Goal: Task Accomplishment & Management: Complete application form

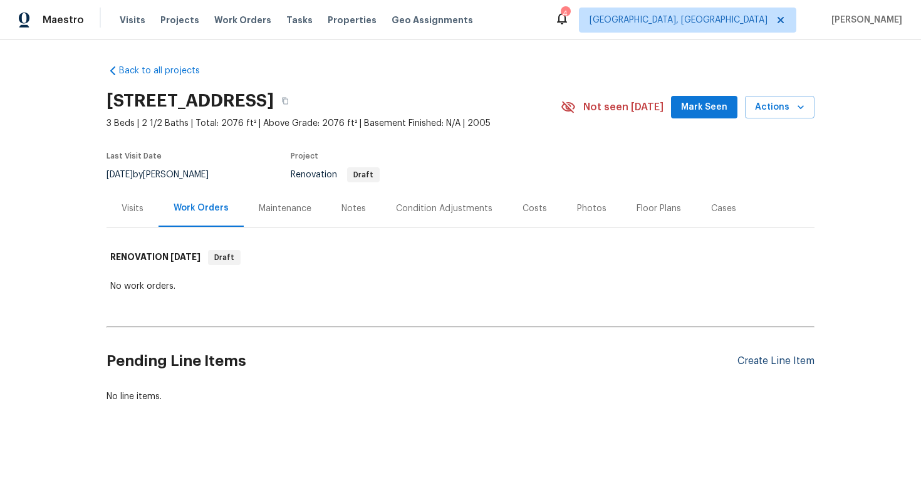
click at [768, 355] on div "Create Line Item" at bounding box center [776, 361] width 77 height 12
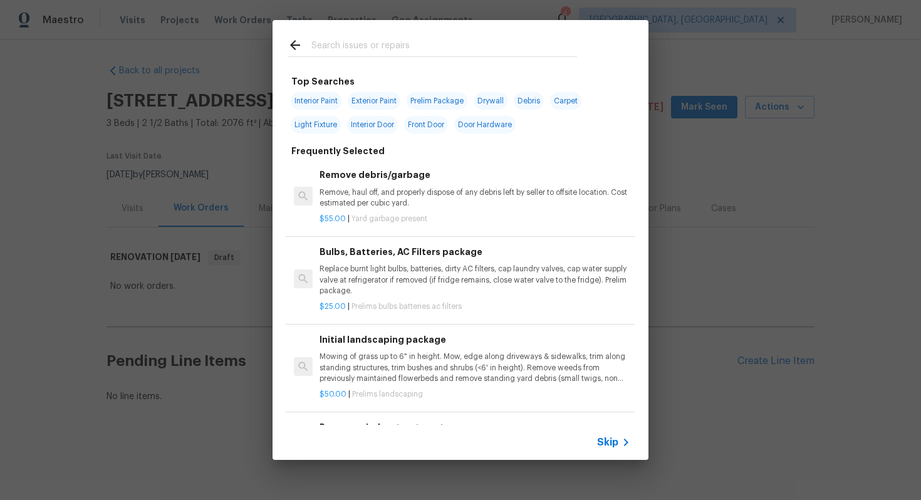
click at [619, 439] on icon at bounding box center [626, 442] width 15 height 15
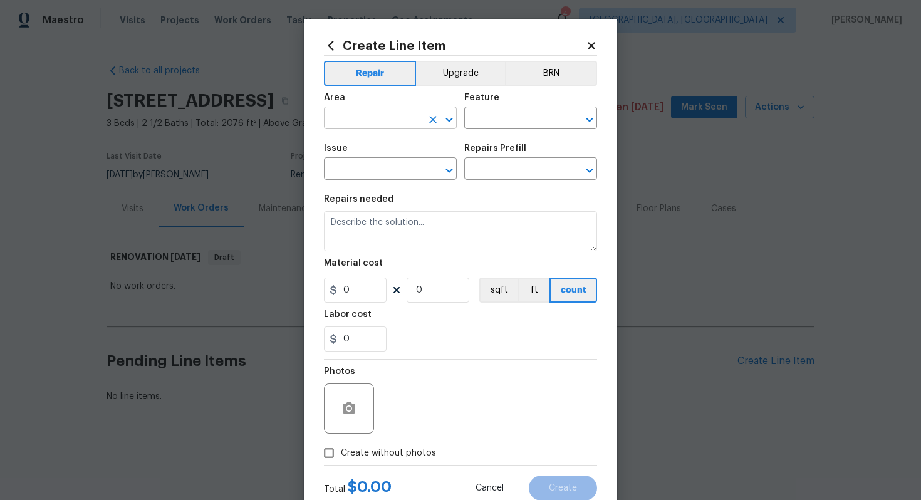
click at [372, 115] on input "text" at bounding box center [373, 119] width 98 height 19
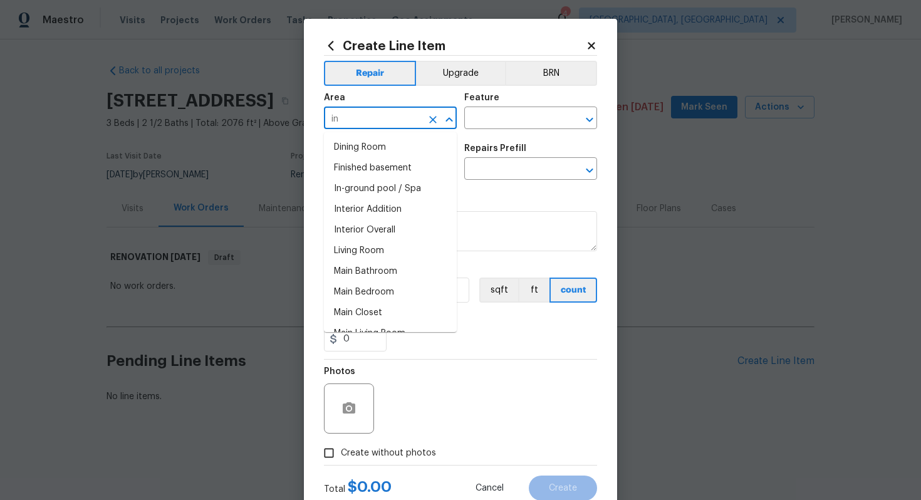
type input "in"
type input "b"
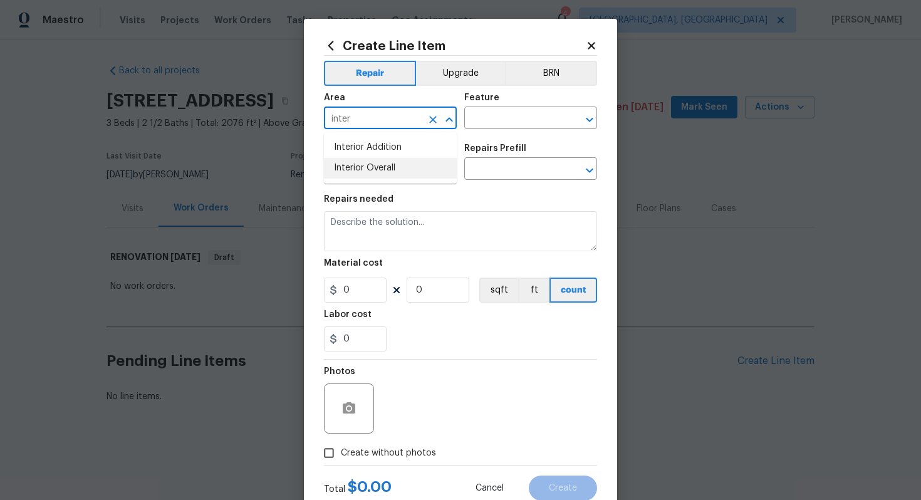
click at [369, 171] on li "Interior Overall" at bounding box center [390, 168] width 133 height 21
type input "Interior Overall"
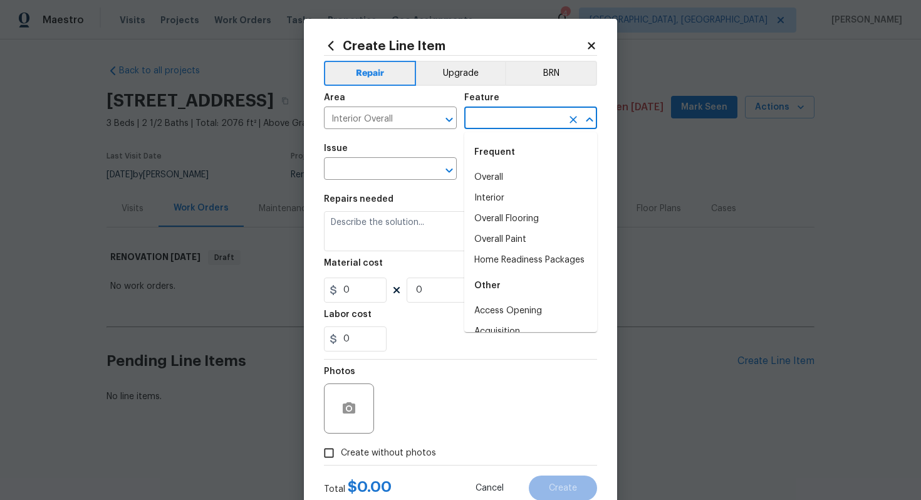
click at [532, 118] on input "text" at bounding box center [513, 119] width 98 height 19
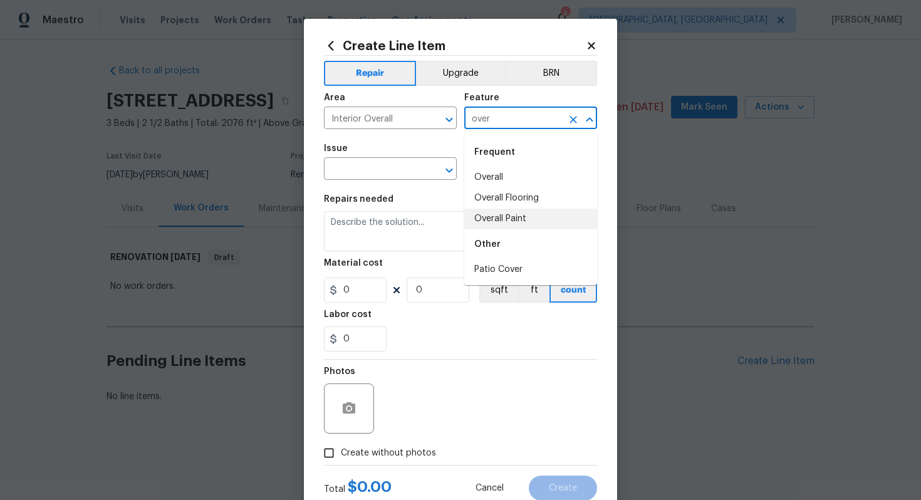
click at [523, 222] on li "Overall Paint" at bounding box center [530, 219] width 133 height 21
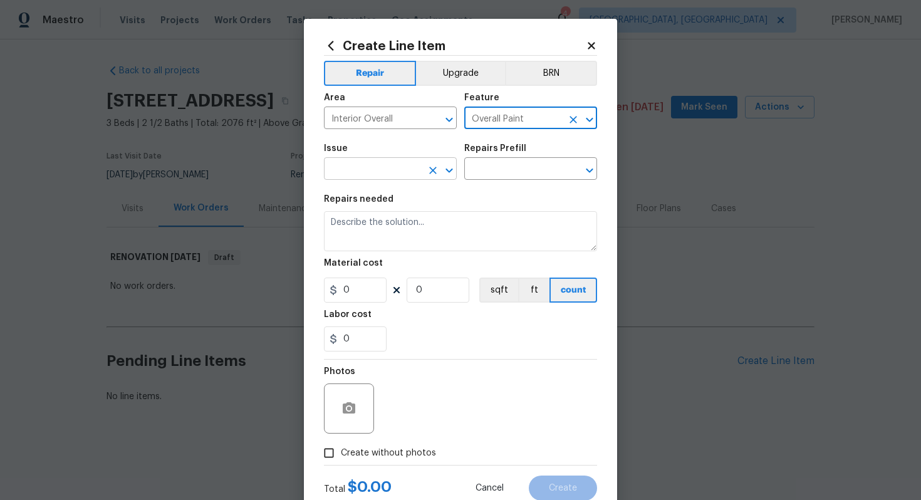
type input "Overall Paint"
click at [361, 166] on input "text" at bounding box center [373, 169] width 98 height 19
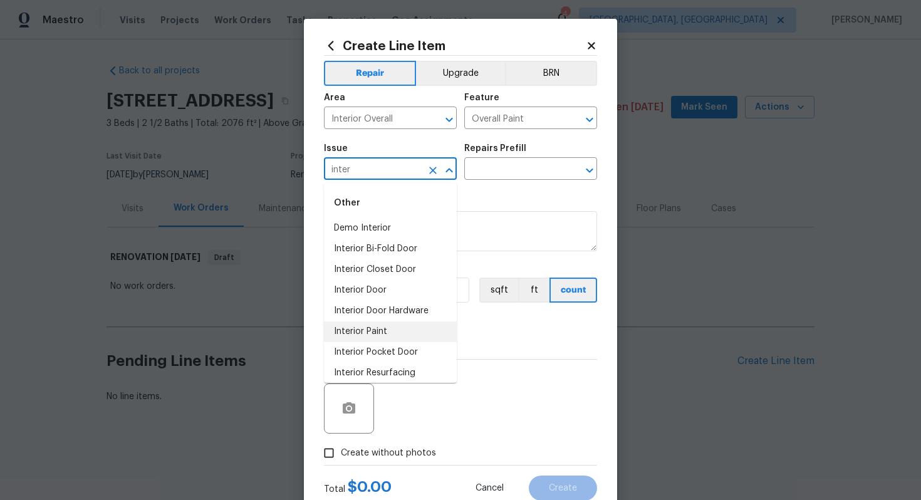
click at [385, 330] on li "Interior Paint" at bounding box center [390, 331] width 133 height 21
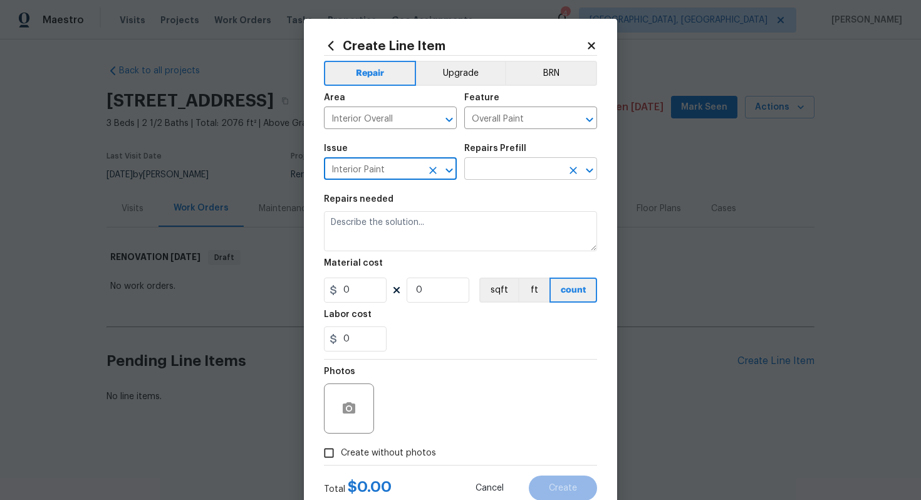
type input "Interior Paint"
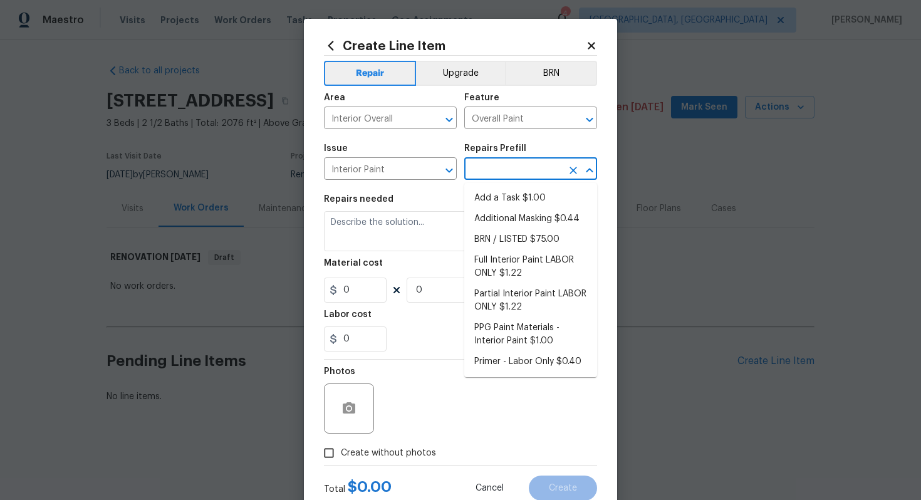
click at [510, 165] on input "text" at bounding box center [513, 169] width 98 height 19
click at [545, 266] on li "Full Interior Paint LABOR ONLY $1.22" at bounding box center [530, 267] width 133 height 34
type input "Full Interior Paint LABOR ONLY $1.22"
type textarea "Full Interior paint - (walls, ceilings, trim, and doors) - PAINT PROVIDED BY OP…"
type input "1.22"
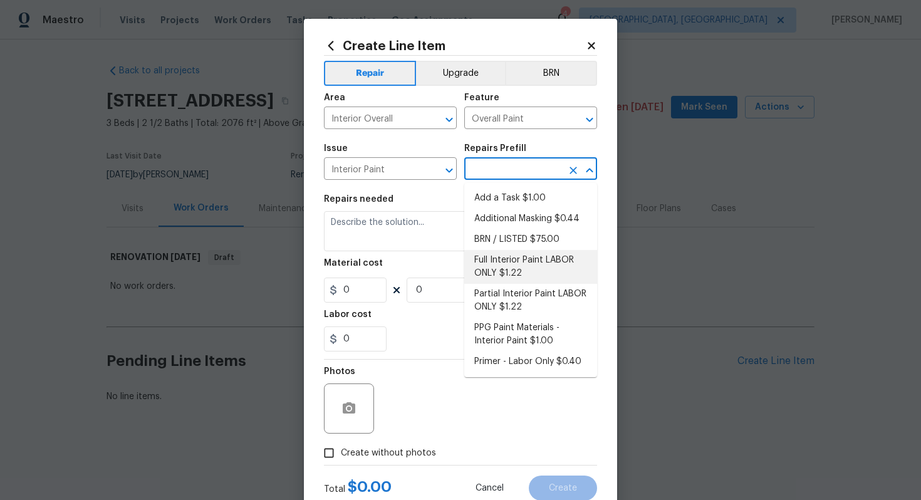
type input "1"
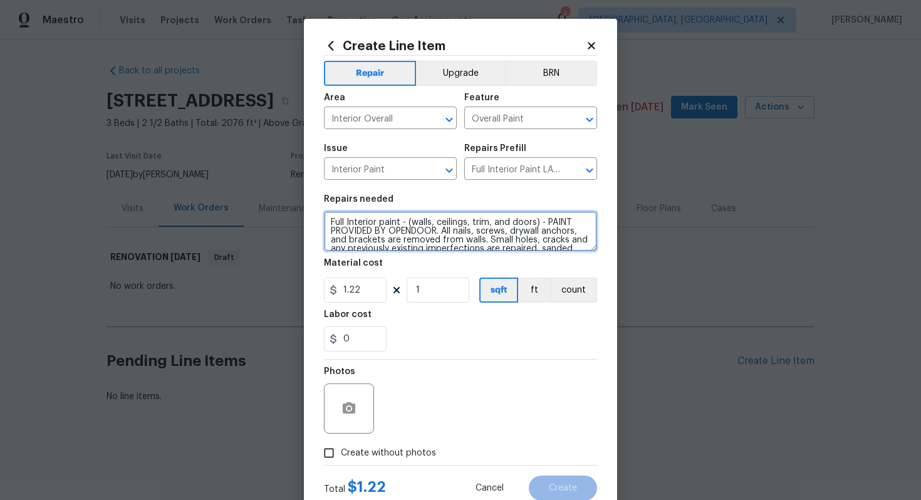
click at [327, 222] on textarea "Full Interior paint - (walls, ceilings, trim, and doors) - PAINT PROVIDED BY OP…" at bounding box center [460, 231] width 273 height 40
type textarea "#sala - Full Interior paint - (walls, ceilings, trim, and doors) - PAINT PROVID…"
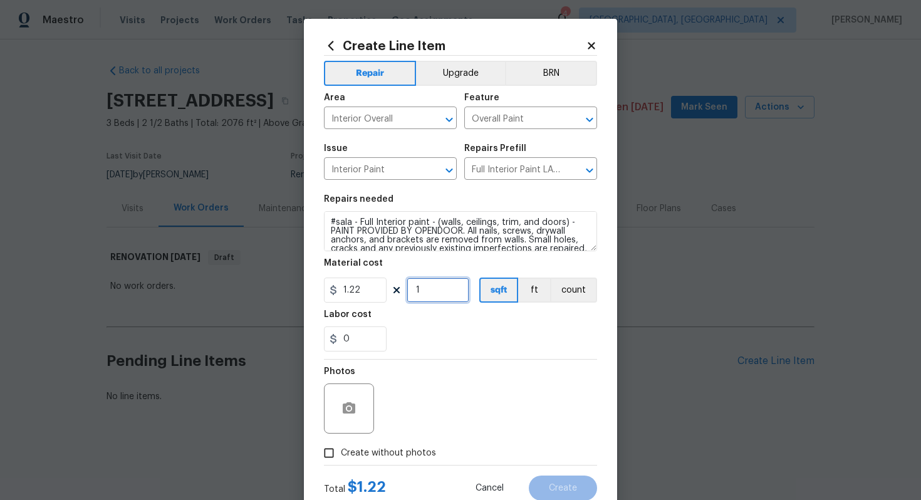
click at [449, 293] on input "1" at bounding box center [438, 290] width 63 height 25
type input "2076"
click at [400, 450] on span "Create without photos" at bounding box center [388, 453] width 95 height 13
click at [341, 450] on input "Create without photos" at bounding box center [329, 453] width 24 height 24
checkbox input "true"
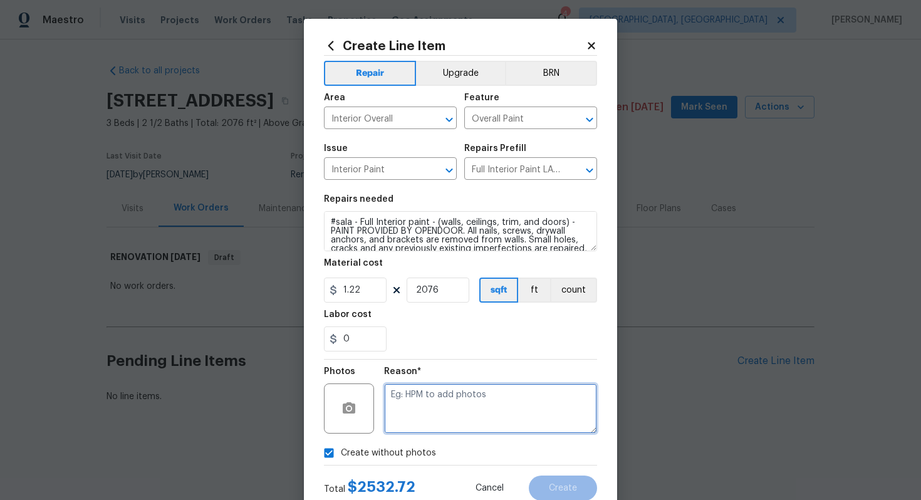
click at [433, 416] on textarea at bounding box center [490, 409] width 213 height 50
type textarea "n/a"
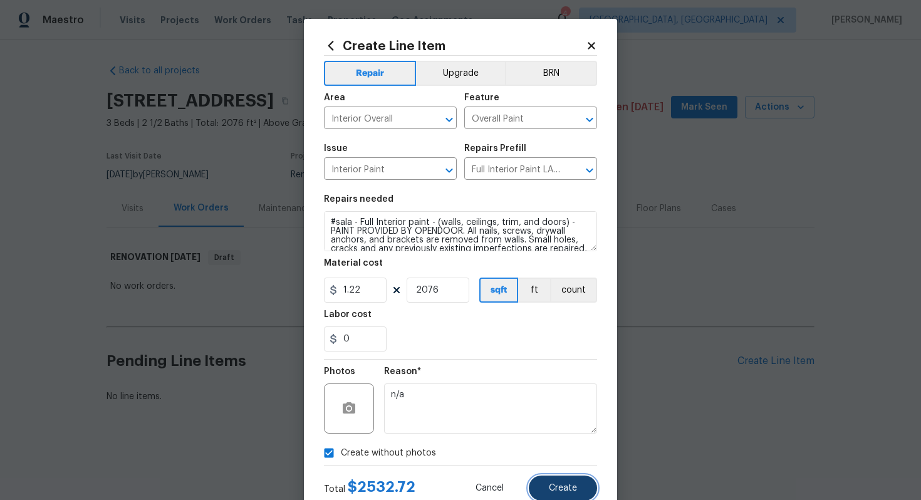
click at [569, 489] on span "Create" at bounding box center [563, 488] width 28 height 9
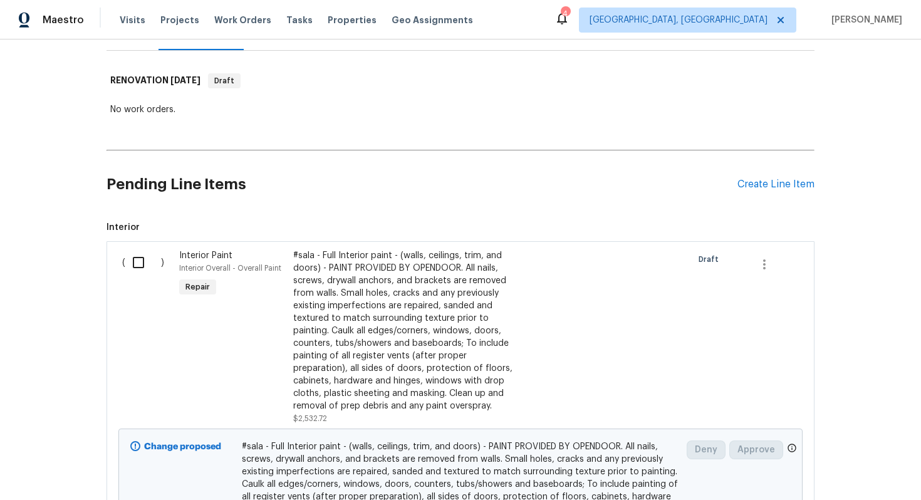
scroll to position [148, 0]
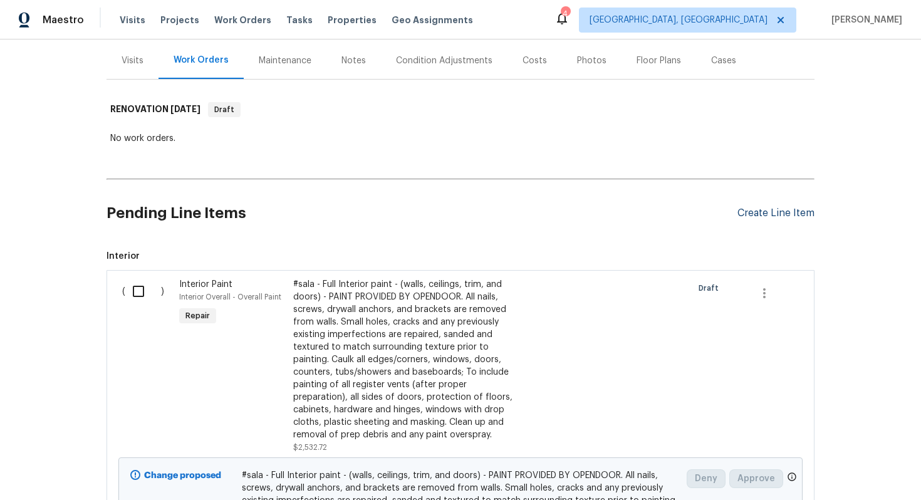
click at [773, 215] on div "Create Line Item" at bounding box center [776, 213] width 77 height 12
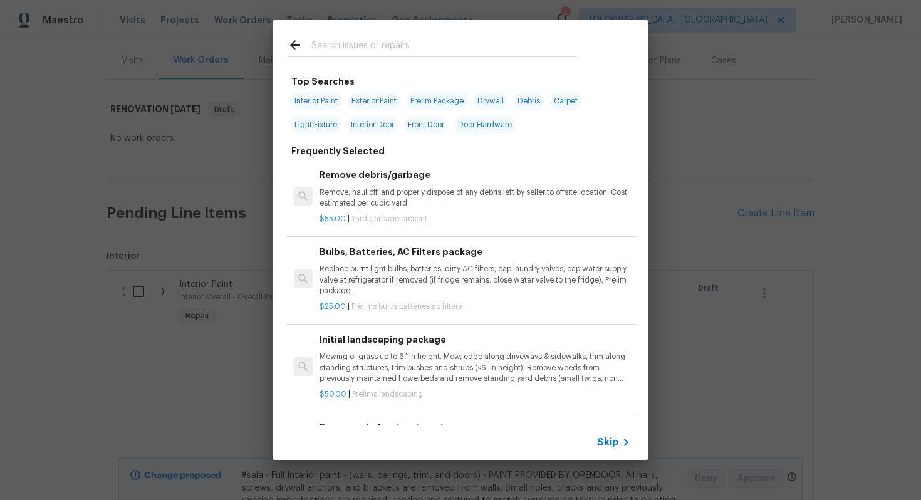
click at [605, 442] on span "Skip" at bounding box center [607, 442] width 21 height 13
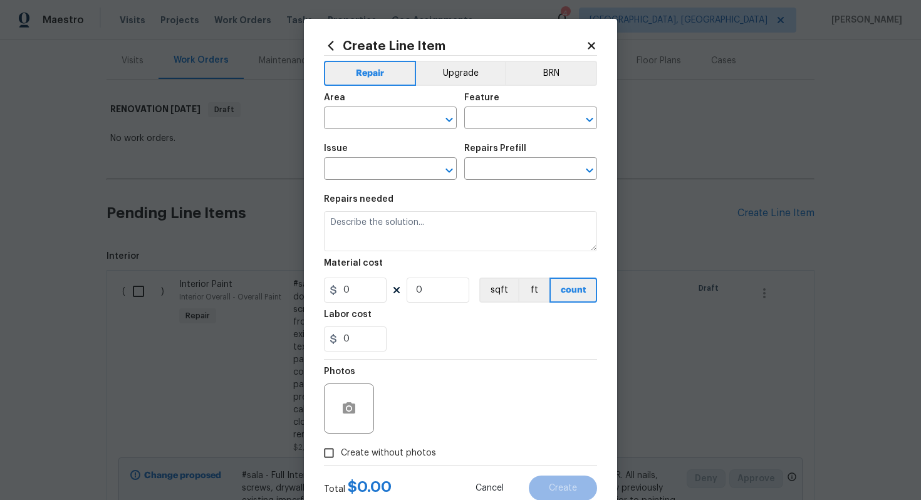
click at [457, 60] on div "Repair Upgrade BRN Area ​ Feature ​ Issue ​ Repairs Prefill ​ Repairs needed Ma…" at bounding box center [460, 260] width 273 height 409
click at [457, 75] on button "Upgrade" at bounding box center [461, 73] width 90 height 25
click at [347, 112] on input "text" at bounding box center [373, 119] width 98 height 19
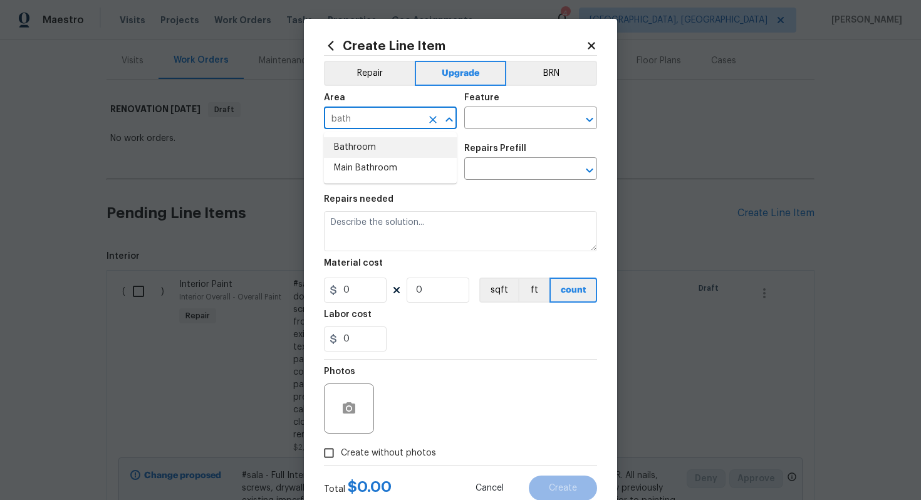
click at [364, 149] on li "Bathroom" at bounding box center [390, 147] width 133 height 21
click at [491, 119] on input "text" at bounding box center [513, 119] width 98 height 19
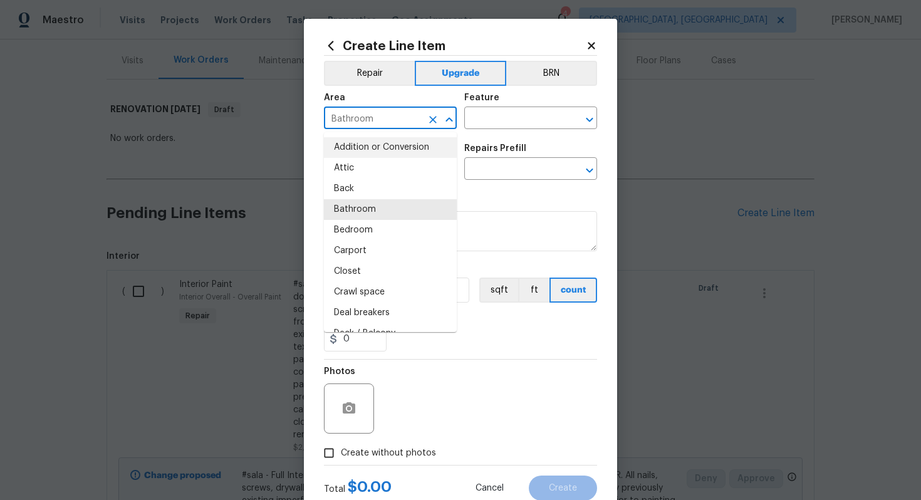
click at [365, 113] on input "Bathroom" at bounding box center [373, 119] width 98 height 19
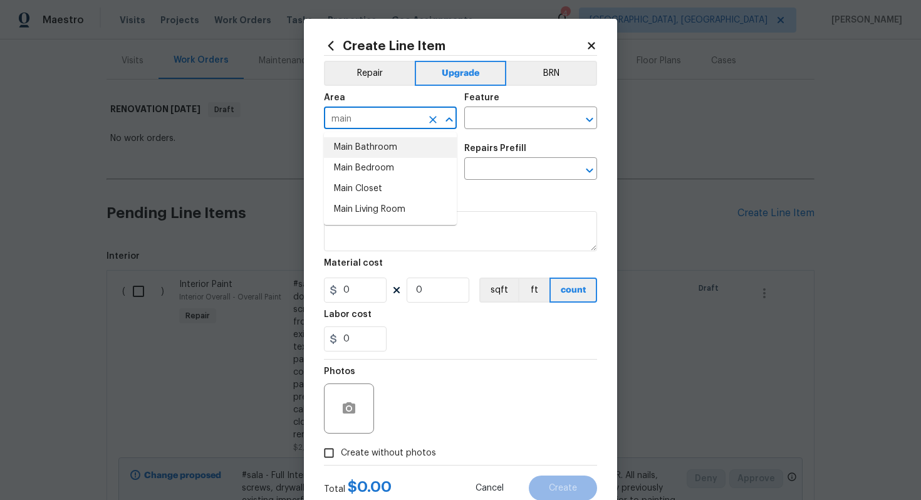
click at [374, 145] on li "Main Bathroom" at bounding box center [390, 147] width 133 height 21
type input "Main Bathroom"
click at [509, 123] on input "text" at bounding box center [513, 119] width 98 height 19
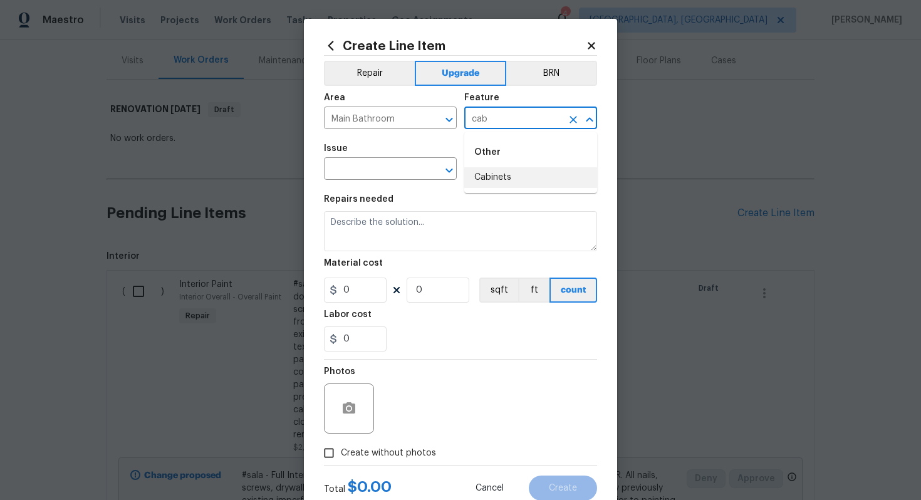
click at [498, 181] on li "Cabinets" at bounding box center [530, 177] width 133 height 21
type input "Cabinets"
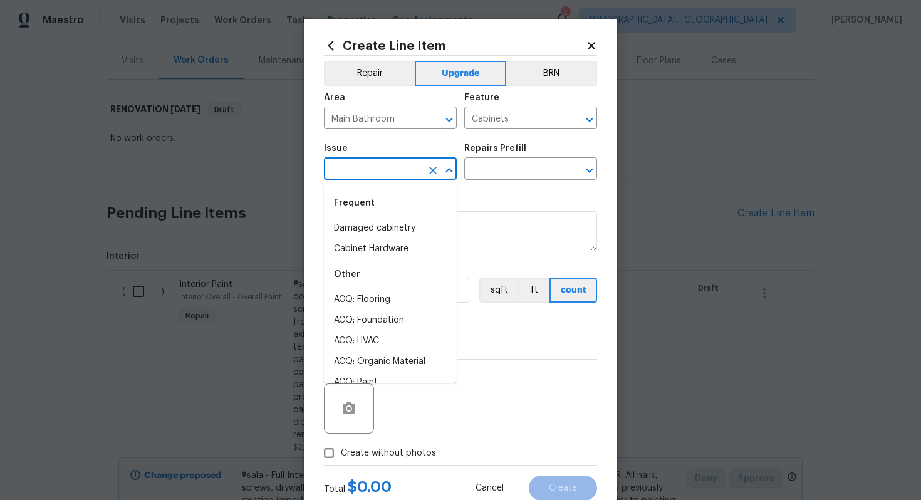
click at [346, 164] on input "text" at bounding box center [373, 169] width 98 height 19
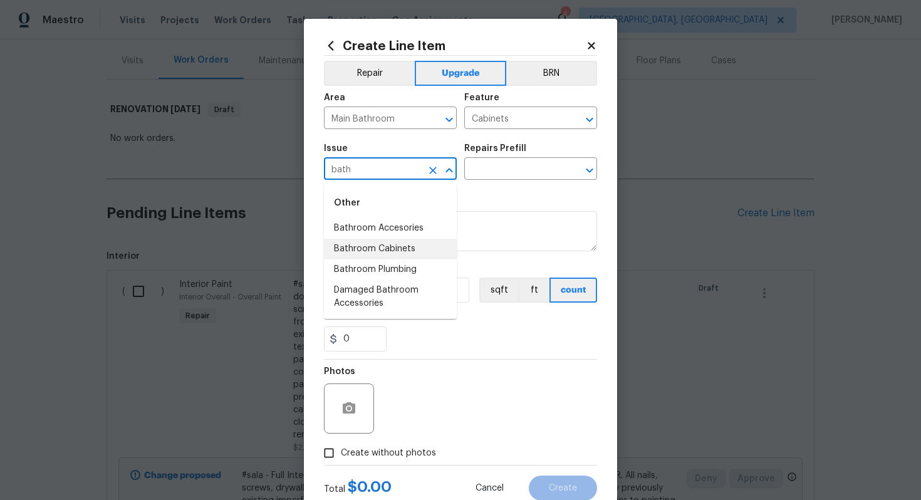
click at [392, 243] on li "Bathroom Cabinets" at bounding box center [390, 249] width 133 height 21
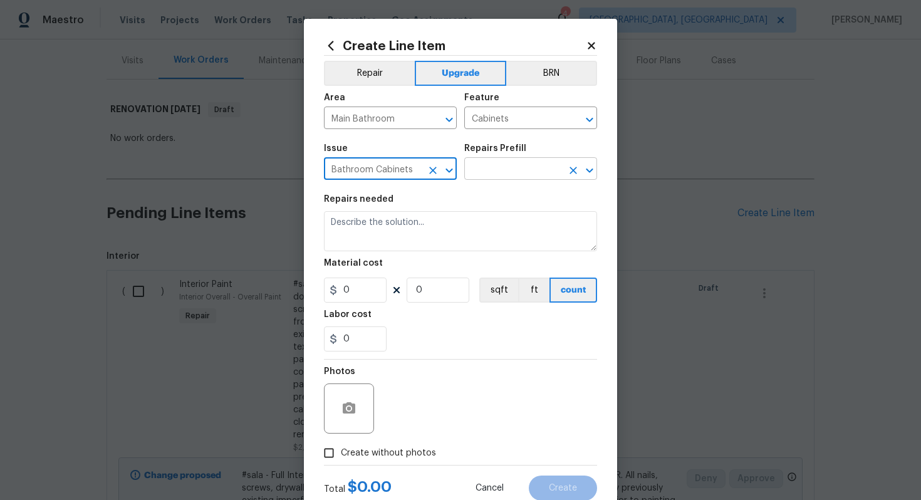
type input "Bathroom Cabinets"
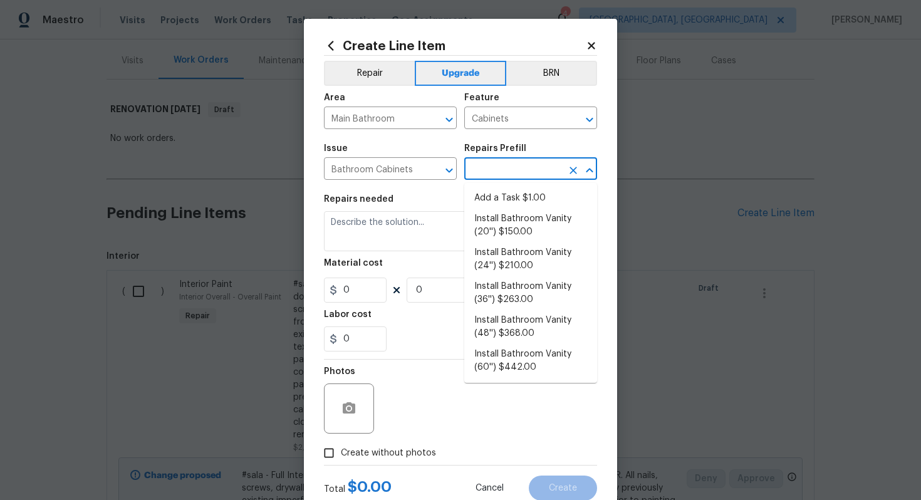
click at [534, 161] on input "text" at bounding box center [513, 169] width 98 height 19
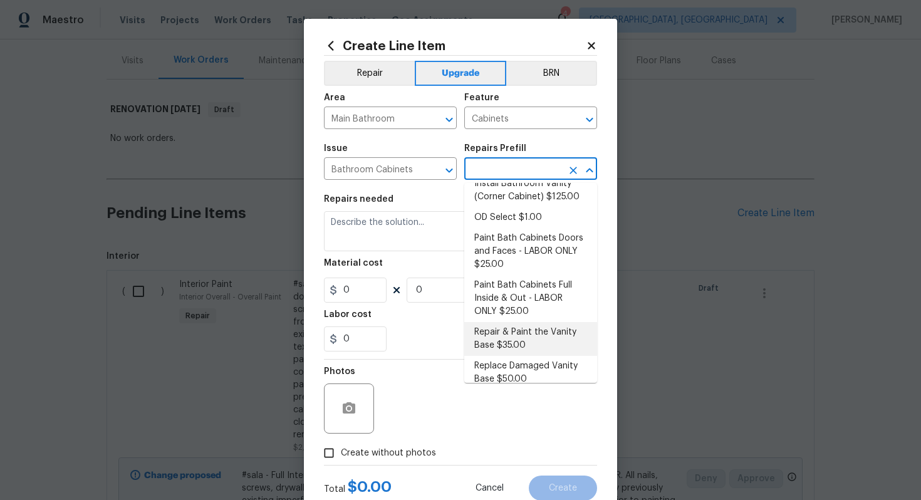
scroll to position [216, 0]
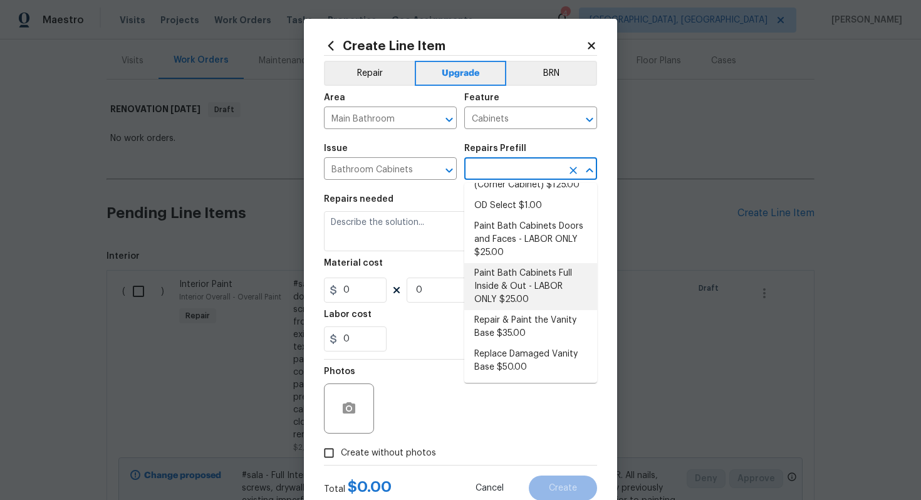
click at [533, 287] on li "Paint Bath Cabinets Full Inside & Out - LABOR ONLY $25.00" at bounding box center [530, 286] width 133 height 47
type input "Paint Bath Cabinets Full Inside & Out - LABOR ONLY $25.00"
type textarea "Prep, sand, mask and apply 2 coats of paint to the bathroom cabinet doors, inte…"
type input "25"
type input "1"
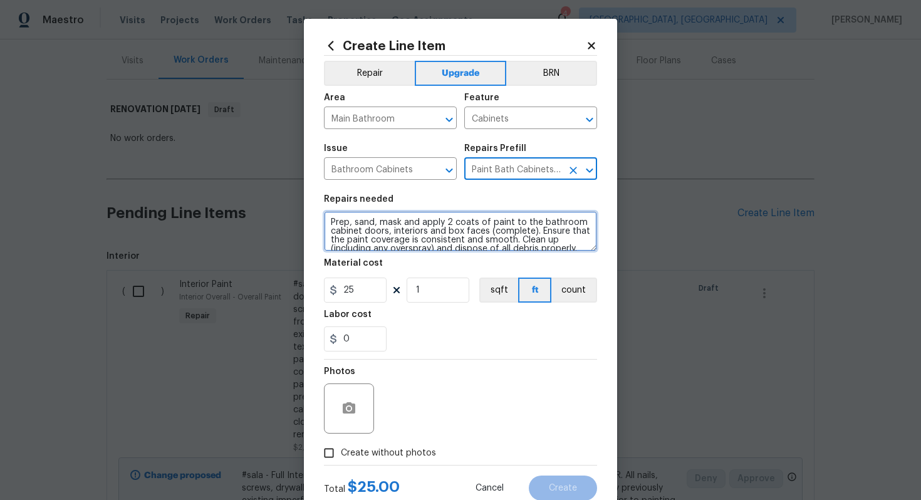
click at [330, 219] on textarea "Prep, sand, mask and apply 2 coats of paint to the bathroom cabinet doors, inte…" at bounding box center [460, 231] width 273 height 40
type textarea "#sala - Prep, sand, mask and apply 2 coats of paint to the bathroom cabinet doo…"
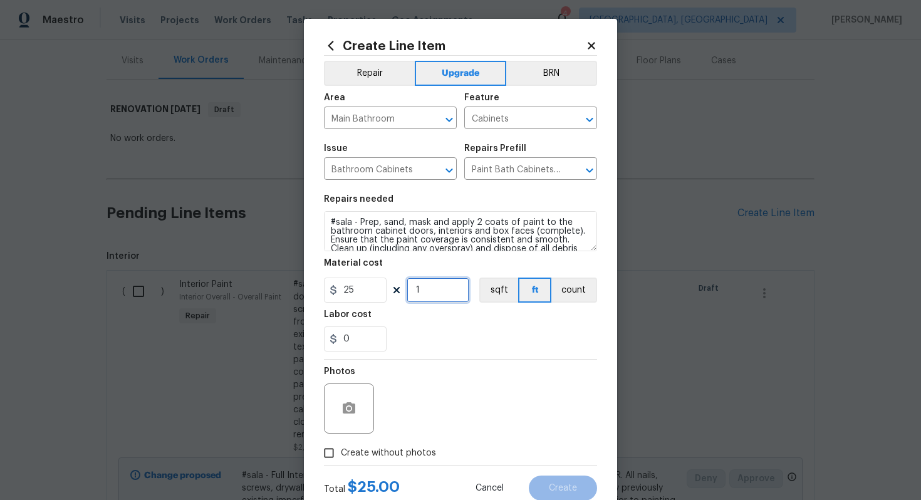
click at [448, 297] on input "1" at bounding box center [438, 290] width 63 height 25
type input "16"
click at [392, 458] on span "Create without photos" at bounding box center [388, 453] width 95 height 13
click at [341, 458] on input "Create without photos" at bounding box center [329, 453] width 24 height 24
checkbox input "true"
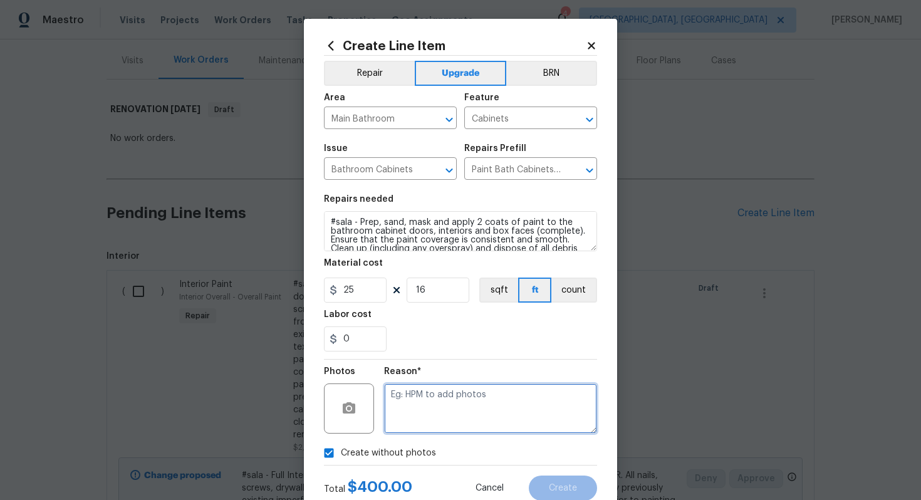
click at [434, 431] on textarea at bounding box center [490, 409] width 213 height 50
type textarea "n/a"
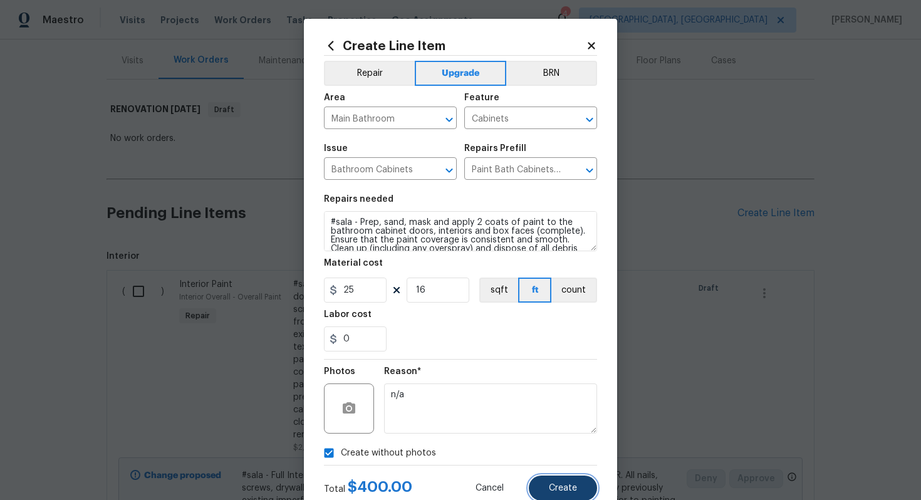
click at [569, 486] on span "Create" at bounding box center [563, 488] width 28 height 9
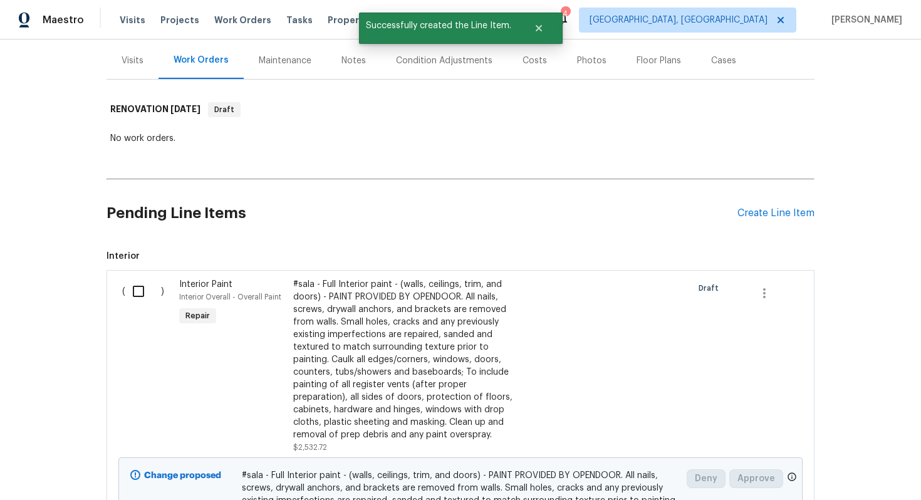
scroll to position [0, 0]
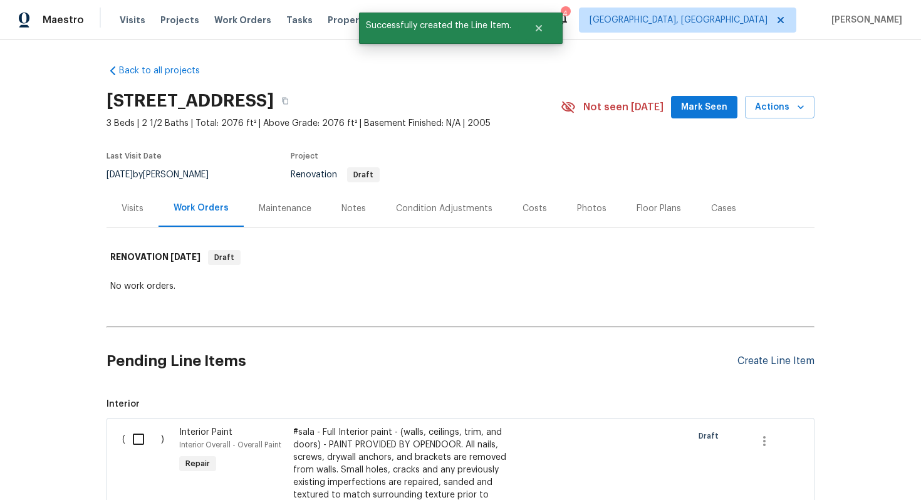
click at [763, 363] on div "Create Line Item" at bounding box center [776, 361] width 77 height 12
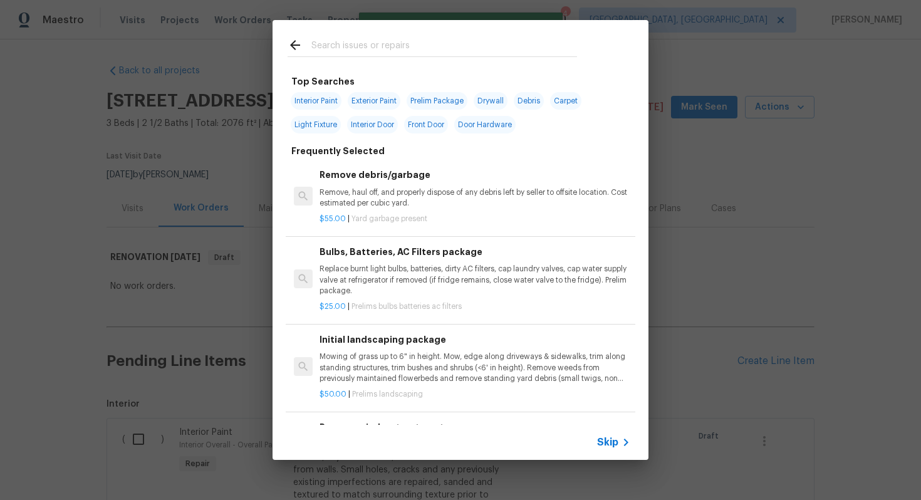
click at [615, 445] on span "Skip" at bounding box center [607, 442] width 21 height 13
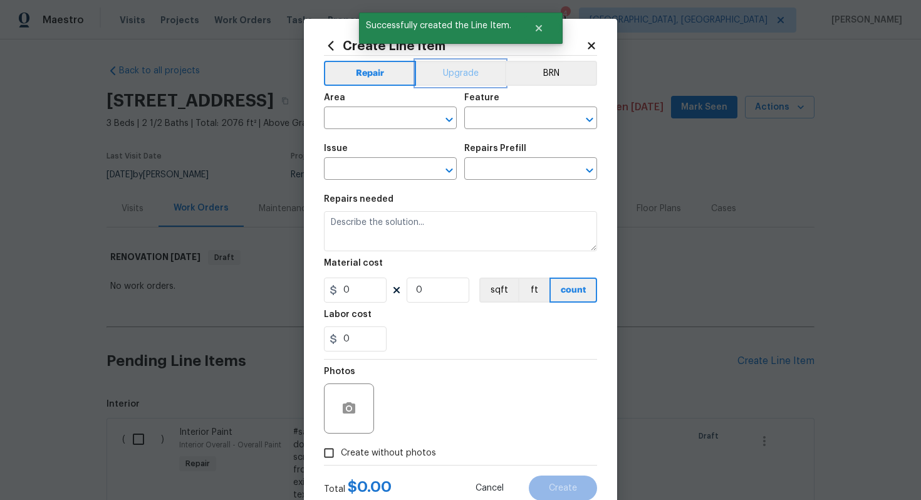
click at [448, 85] on button "Upgrade" at bounding box center [461, 73] width 90 height 25
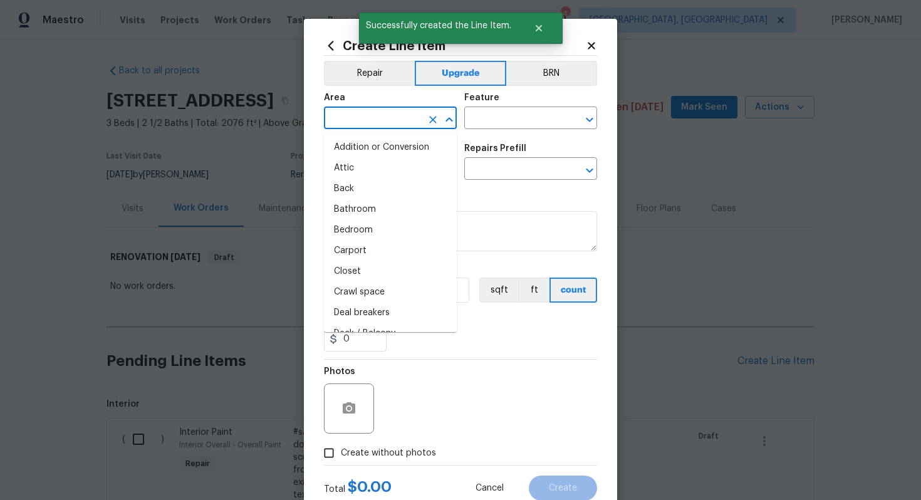
click at [385, 115] on input "text" at bounding box center [373, 119] width 98 height 19
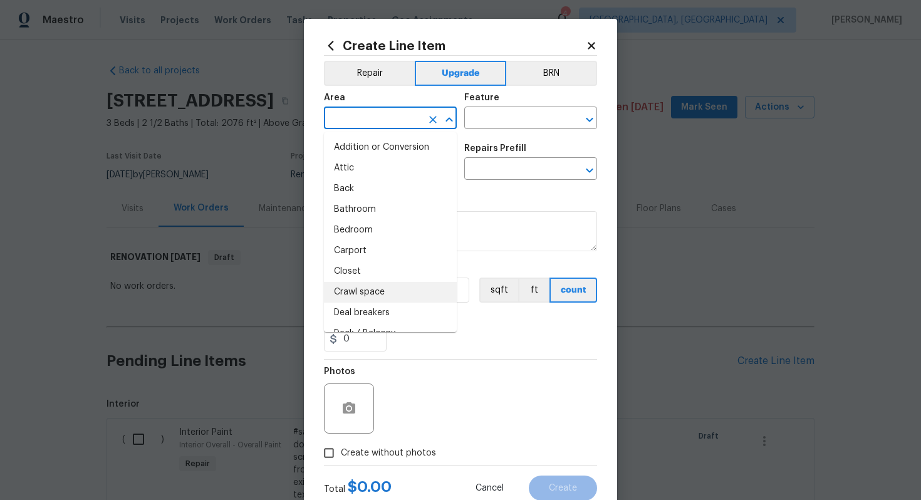
click at [586, 50] on icon at bounding box center [591, 45] width 11 height 11
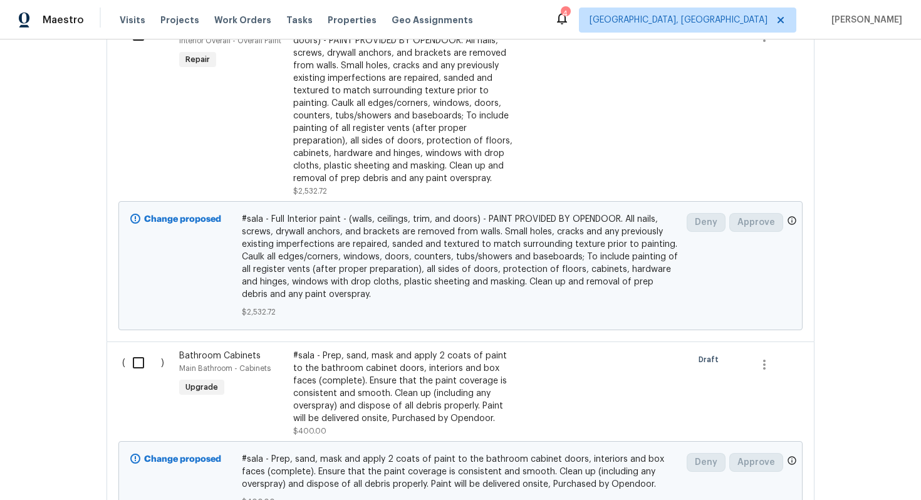
scroll to position [522, 0]
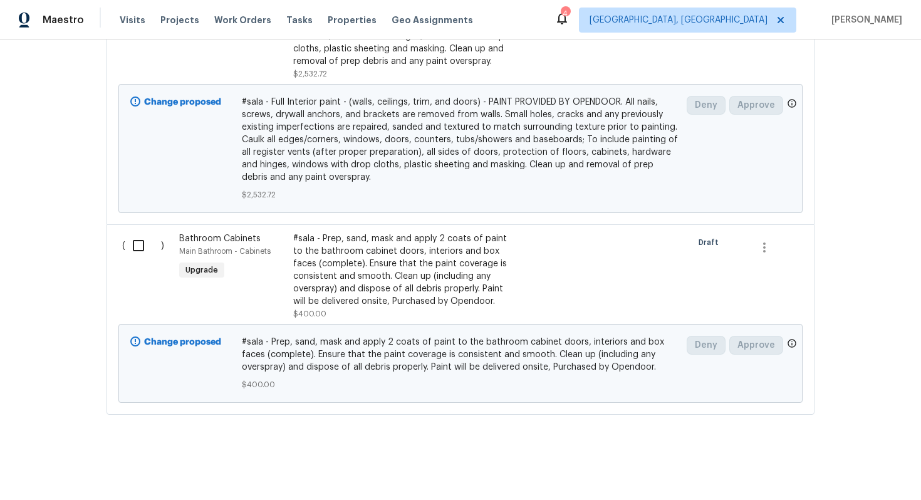
click at [221, 232] on div "Bathroom Cabinets" at bounding box center [232, 238] width 107 height 13
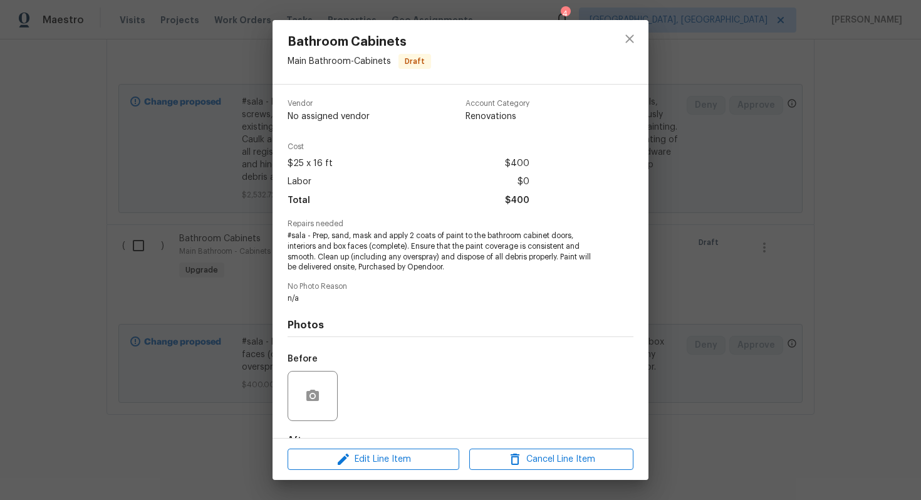
click at [370, 439] on div "Edit Line Item Cancel Line Item" at bounding box center [461, 460] width 376 height 42
click at [368, 457] on span "Edit Line Item" at bounding box center [373, 460] width 164 height 16
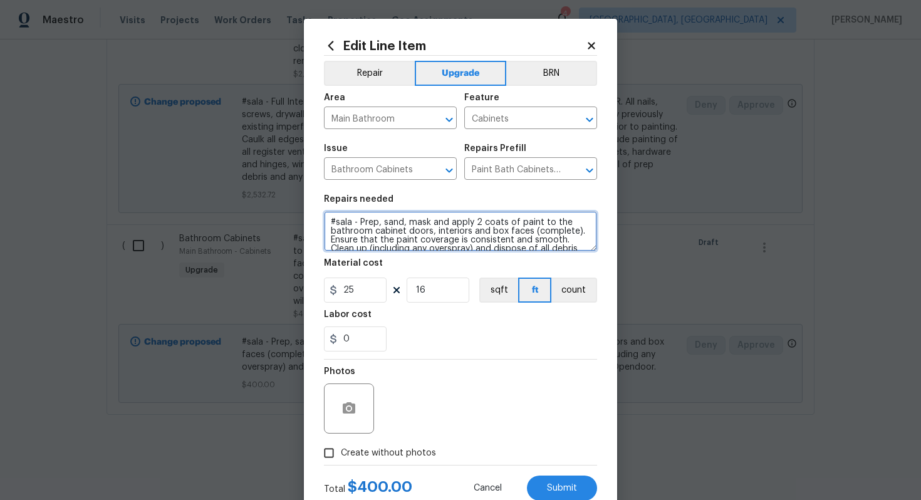
click at [360, 225] on textarea "#sala - Prep, sand, mask and apply 2 coats of paint to the bathroom cabinet doo…" at bounding box center [460, 231] width 273 height 40
type textarea "#sala - All bathrooms - Prep, sand, mask and apply 2 coats of paint to the bath…"
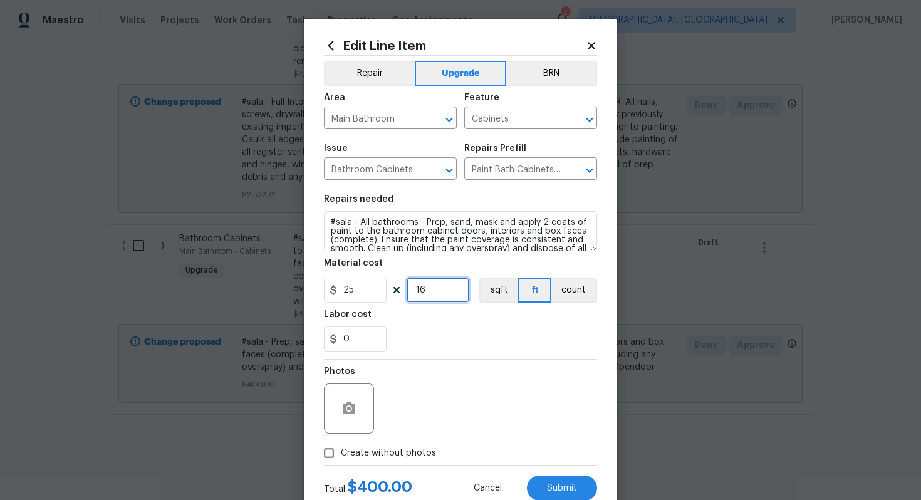
click at [447, 292] on input "16" at bounding box center [438, 290] width 63 height 25
type input "48"
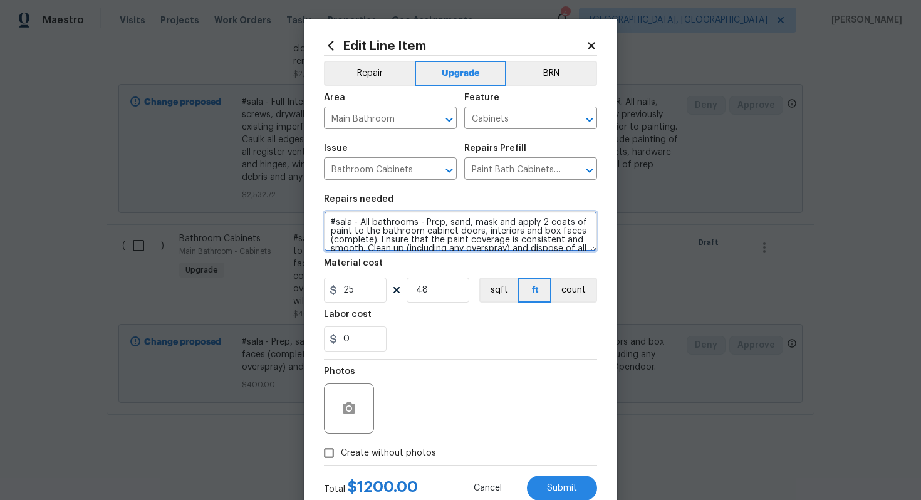
drag, startPoint x: 359, startPoint y: 223, endPoint x: 416, endPoint y: 226, distance: 57.1
click at [416, 226] on textarea "#sala - All bathrooms - Prep, sand, mask and apply 2 coats of paint to the bath…" at bounding box center [460, 231] width 273 height 40
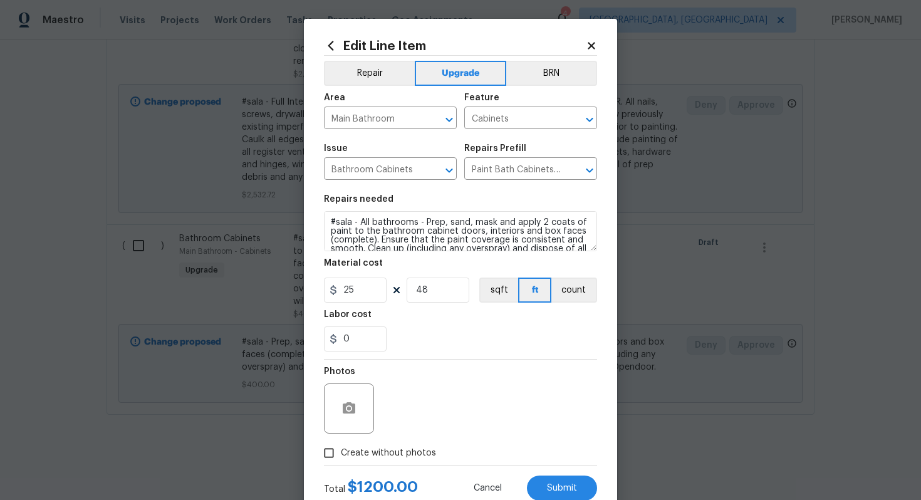
click at [389, 446] on label "Create without photos" at bounding box center [376, 453] width 119 height 24
click at [341, 446] on input "Create without photos" at bounding box center [329, 453] width 24 height 24
checkbox input "true"
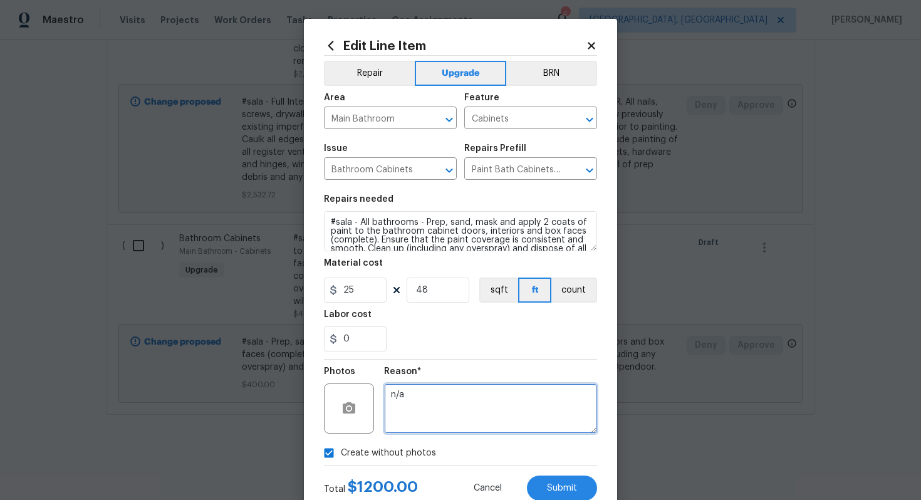
click at [462, 409] on textarea "n/a" at bounding box center [490, 409] width 213 height 50
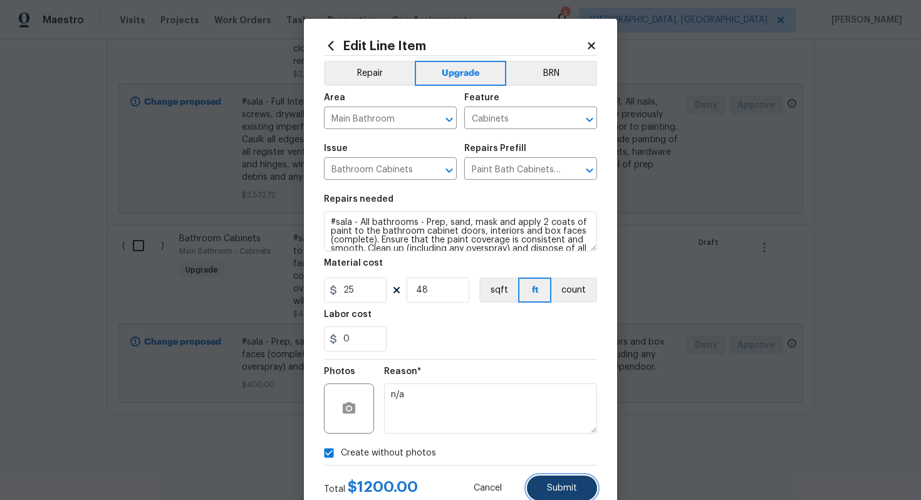
click at [566, 499] on button "Submit" at bounding box center [562, 488] width 70 height 25
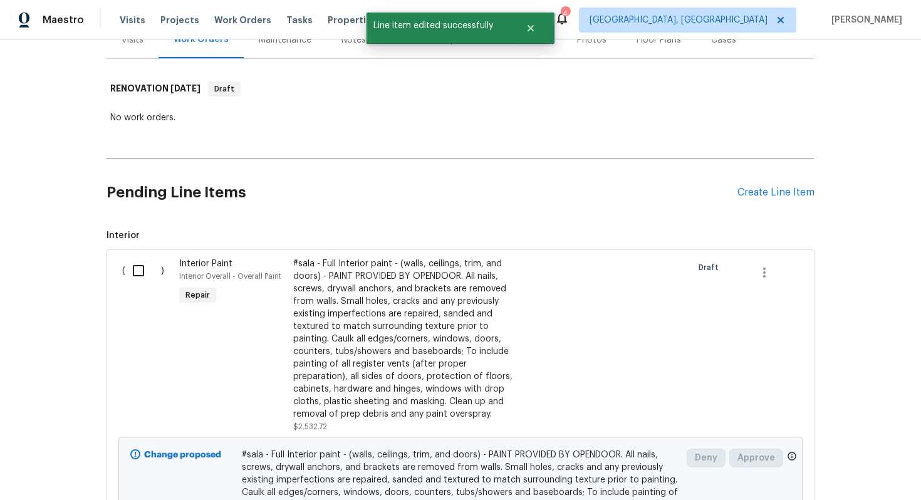
scroll to position [0, 0]
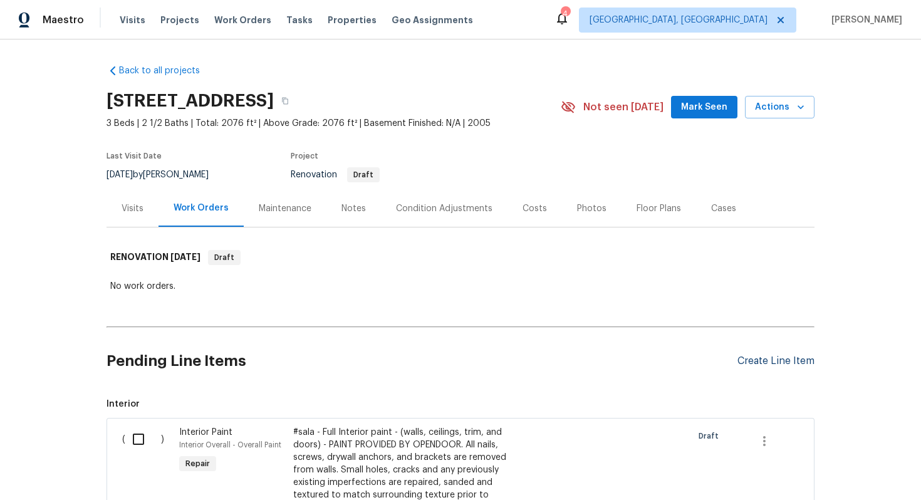
click at [756, 360] on div "Create Line Item" at bounding box center [776, 361] width 77 height 12
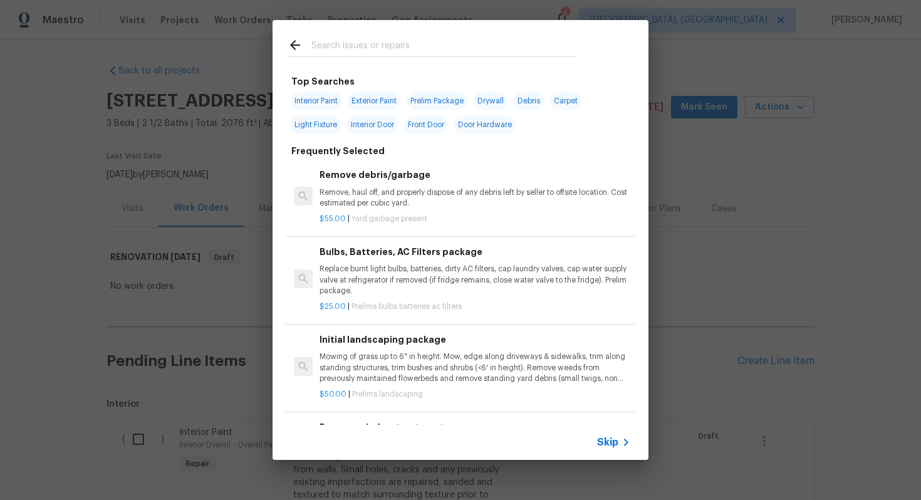
click at [612, 435] on div "Skip" at bounding box center [615, 442] width 36 height 15
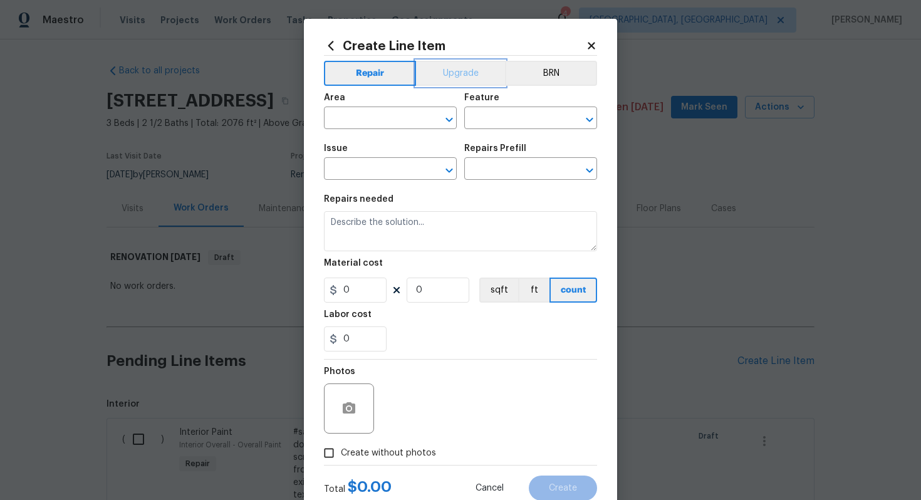
click at [452, 80] on button "Upgrade" at bounding box center [461, 73] width 90 height 25
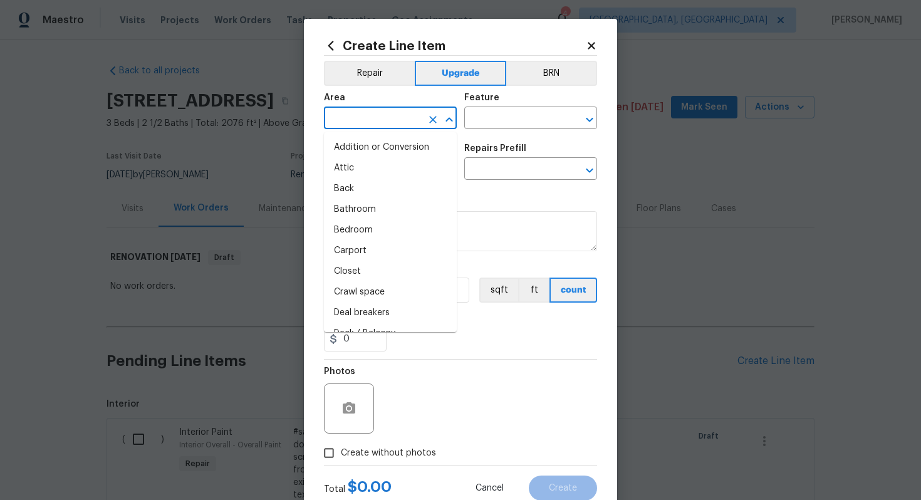
click at [373, 115] on input "text" at bounding box center [373, 119] width 98 height 19
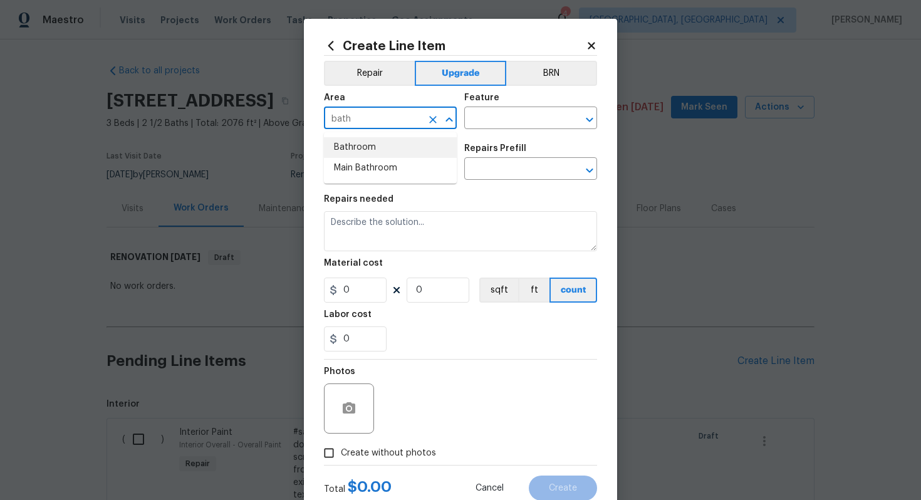
click at [389, 151] on li "Bathroom" at bounding box center [390, 147] width 133 height 21
type input "Bathroom"
click at [509, 121] on input "text" at bounding box center [513, 119] width 98 height 19
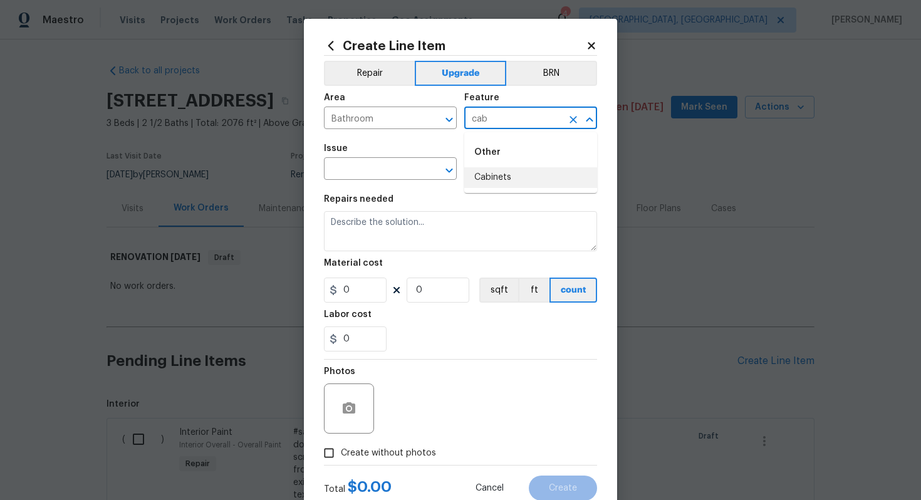
click at [499, 167] on div "Other" at bounding box center [530, 152] width 133 height 30
click at [518, 177] on li "Cabinets" at bounding box center [530, 177] width 133 height 21
type input "Cabinets"
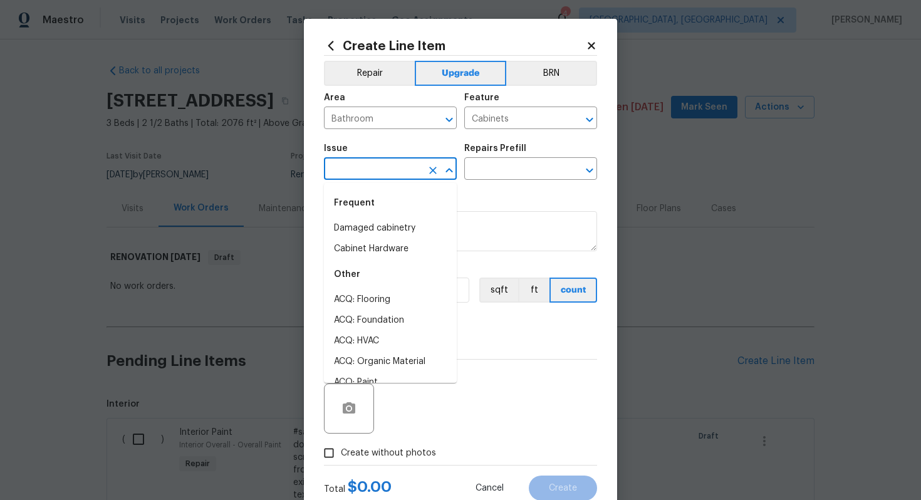
click at [343, 169] on input "text" at bounding box center [373, 169] width 98 height 19
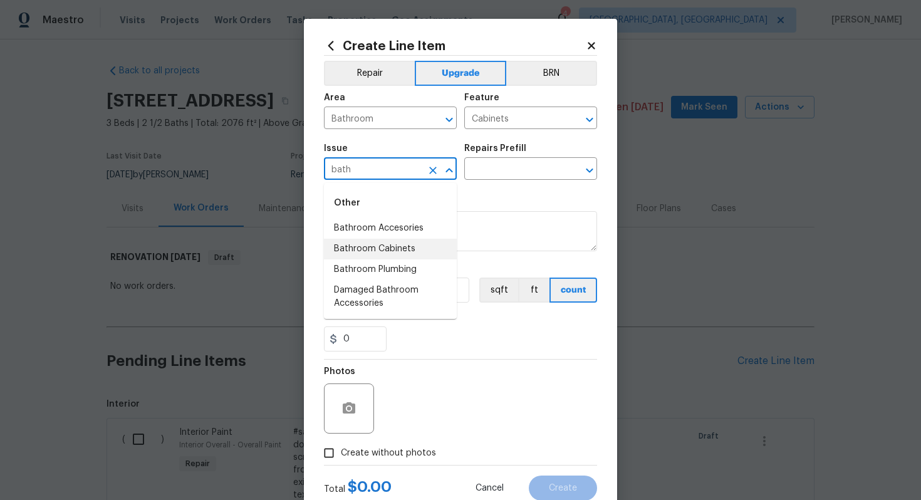
click at [379, 244] on li "Bathroom Cabinets" at bounding box center [390, 249] width 133 height 21
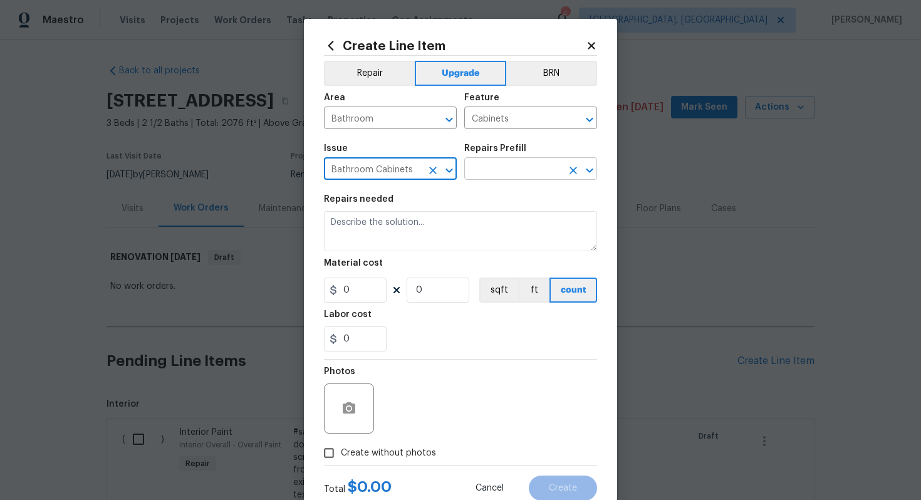
type input "Bathroom Cabinets"
click at [505, 173] on input "text" at bounding box center [513, 169] width 98 height 19
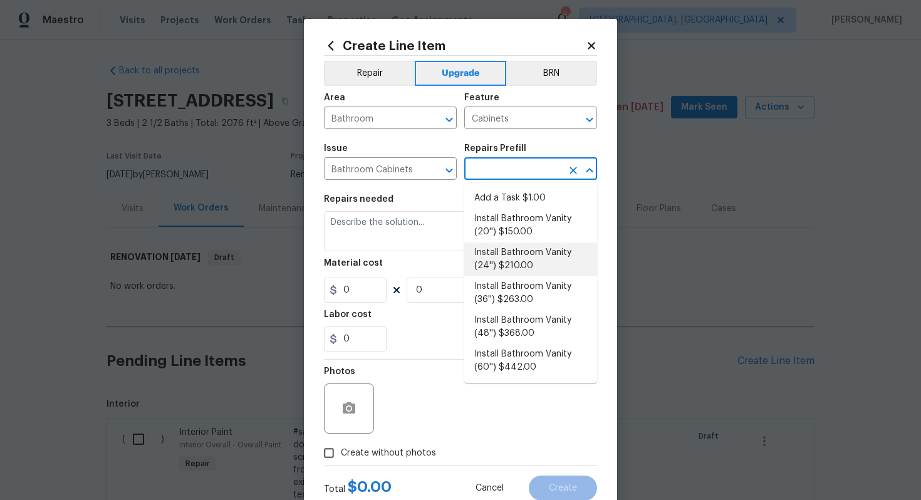
scroll to position [216, 0]
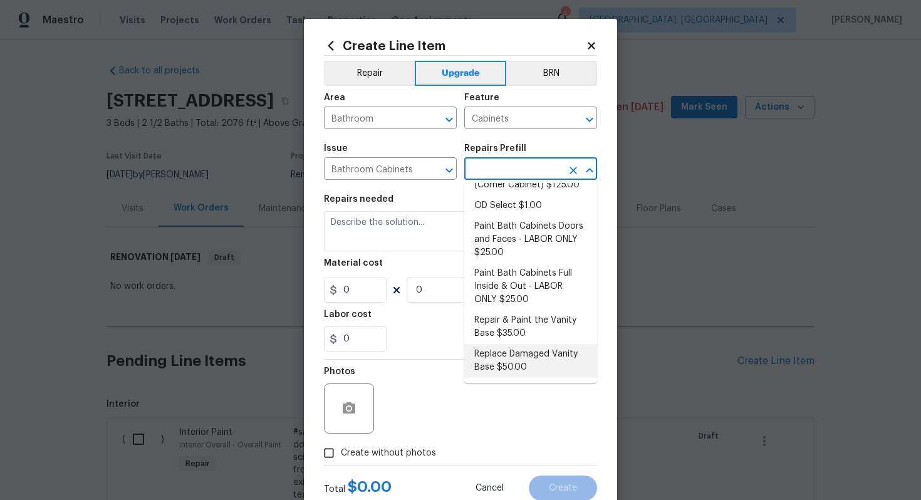
click at [520, 362] on li "Replace Damaged Vanity Base $50.00" at bounding box center [530, 361] width 133 height 34
type input "Replace Damaged Vanity Base $50.00"
type textarea "Remove the existing/damage cabinet base and replace with new. Ensure that the n…"
type input "50"
type input "1"
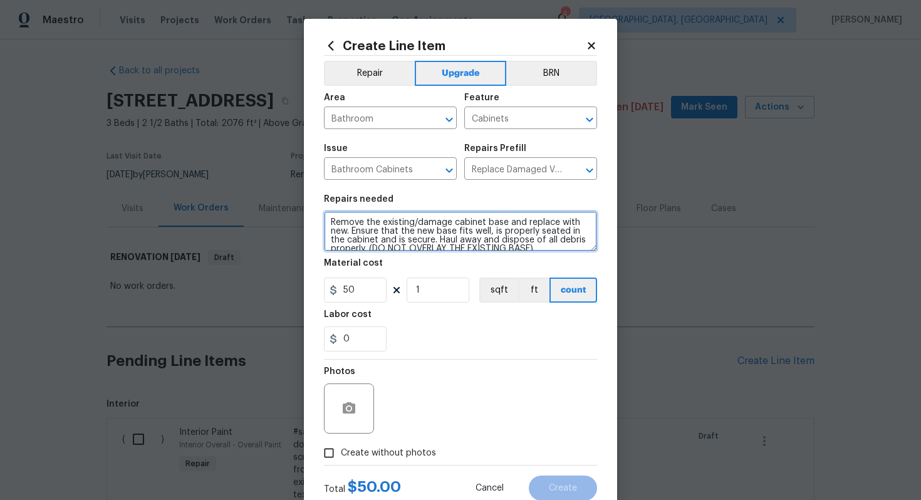
click at [327, 220] on textarea "Remove the existing/damage cabinet base and replace with new. Ensure that the n…" at bounding box center [460, 231] width 273 height 40
paste textarea "All bathrooms"
type textarea "#sala - All bathrooms - Remove the existing/damage cabinet base and replace wit…"
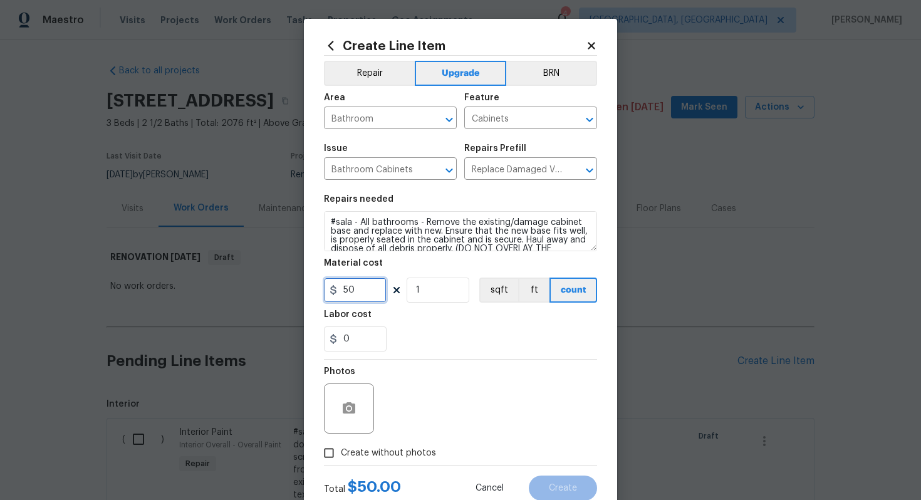
click at [369, 288] on input "50" at bounding box center [355, 290] width 63 height 25
type input "65"
type input "3"
click at [407, 451] on span "Create without photos" at bounding box center [388, 453] width 95 height 13
click at [341, 451] on input "Create without photos" at bounding box center [329, 453] width 24 height 24
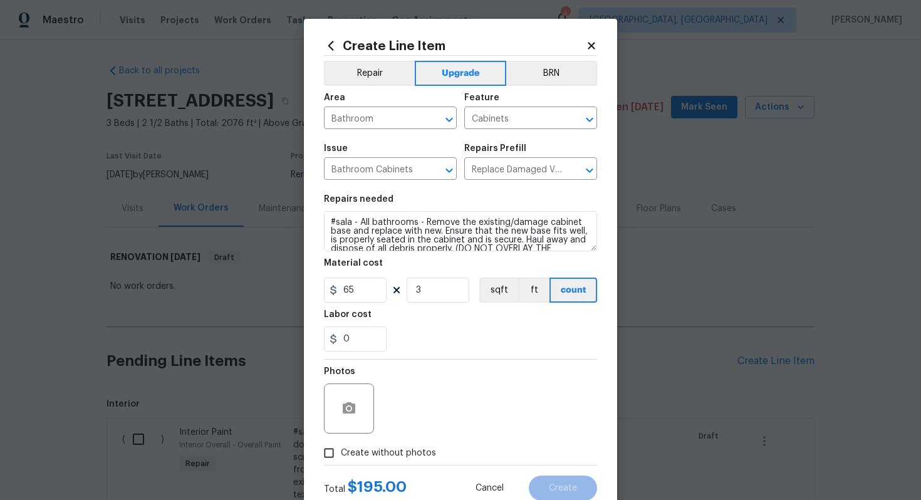
checkbox input "true"
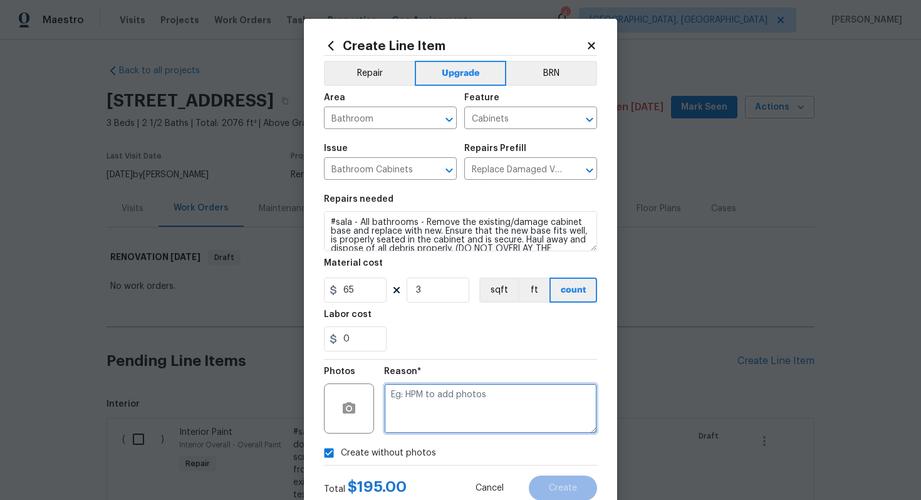
click at [437, 409] on textarea at bounding box center [490, 409] width 213 height 50
type textarea "n/a"
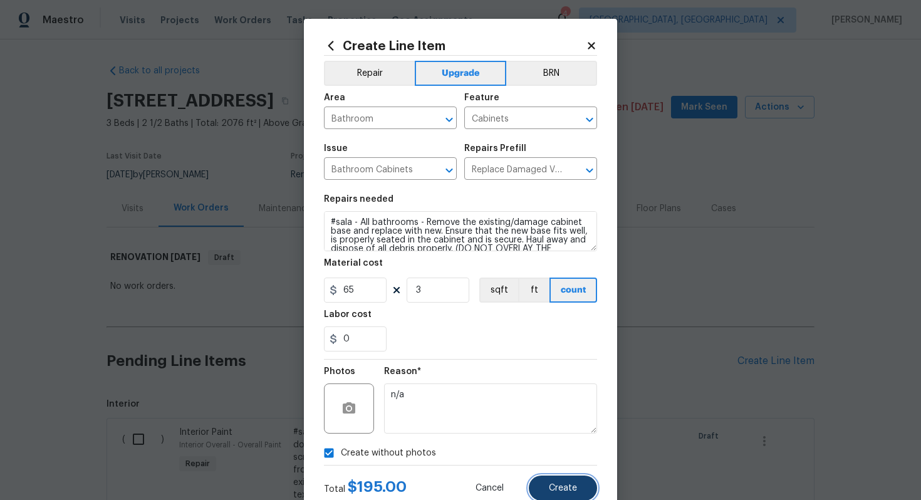
click at [565, 485] on span "Create" at bounding box center [563, 488] width 28 height 9
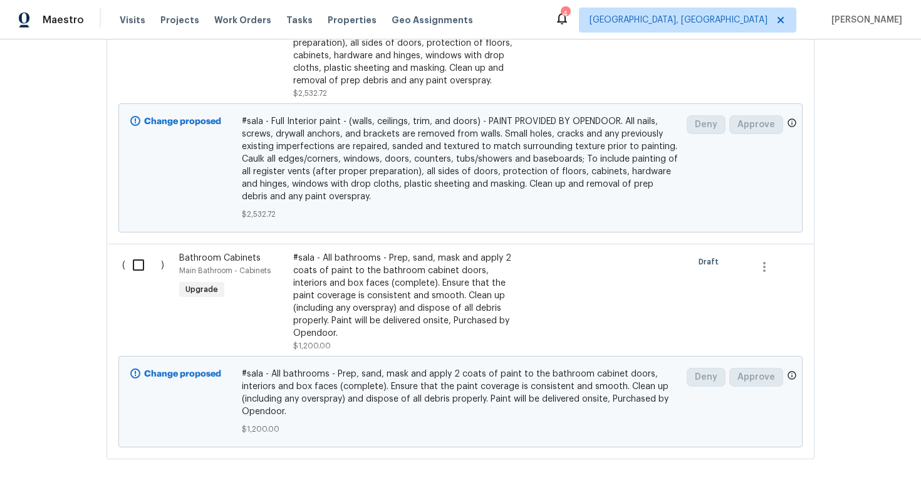
scroll to position [677, 0]
click at [210, 258] on span "Bathroom Cabinets" at bounding box center [219, 260] width 81 height 9
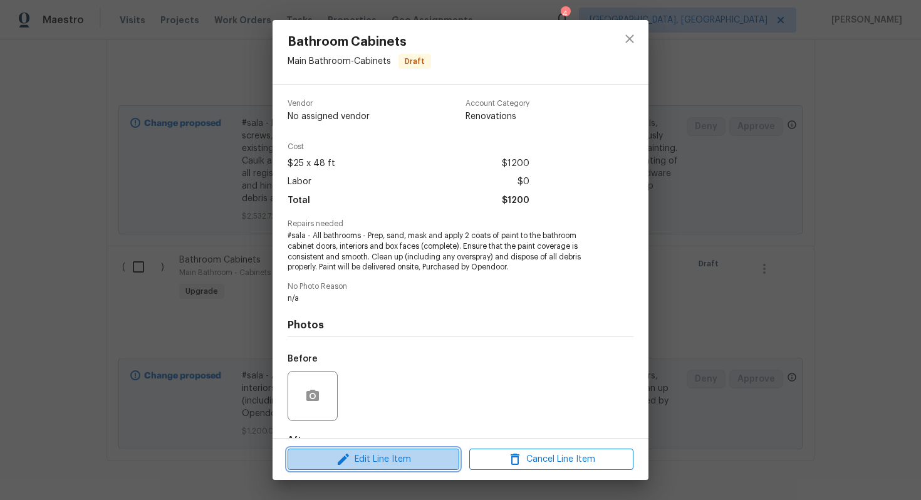
click at [367, 457] on span "Edit Line Item" at bounding box center [373, 460] width 164 height 16
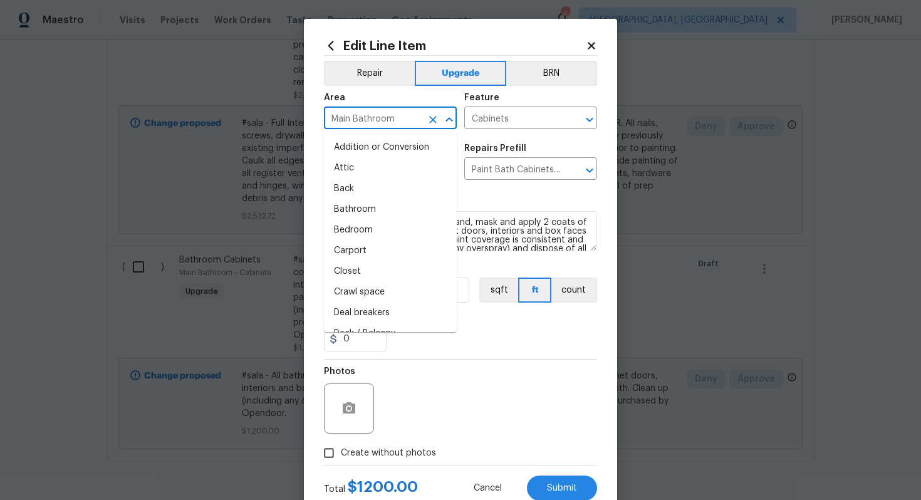
drag, startPoint x: 353, startPoint y: 118, endPoint x: 311, endPoint y: 118, distance: 41.4
click at [311, 118] on div "Edit Line Item Repair Upgrade BRN Area Main Bathroom ​ Feature Cabinets ​ Issue…" at bounding box center [460, 270] width 313 height 502
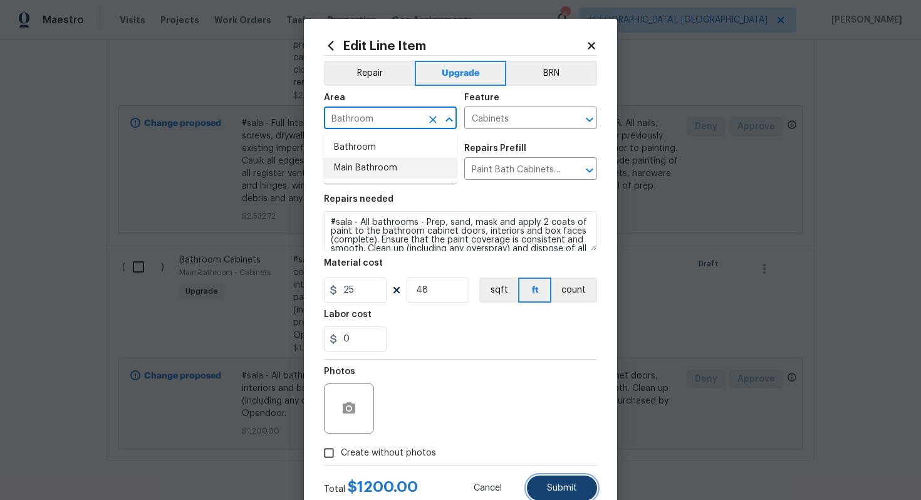
type input "Main Bathroom"
click at [546, 486] on button "Submit" at bounding box center [562, 488] width 70 height 25
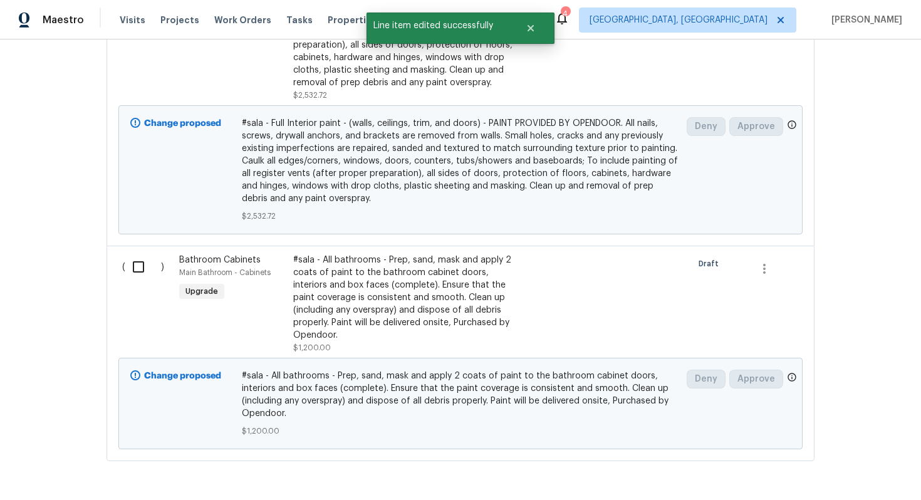
click at [212, 259] on span "Bathroom Cabinets" at bounding box center [219, 260] width 81 height 9
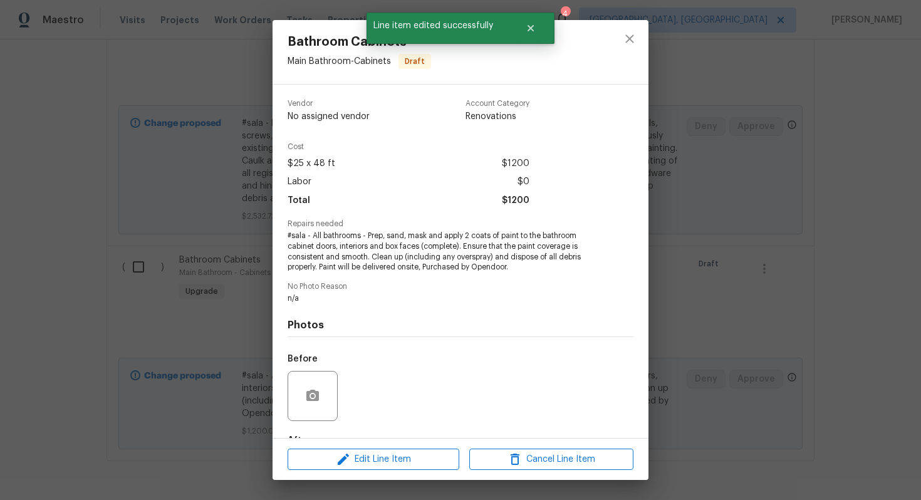
click at [406, 471] on div "Edit Line Item Cancel Line Item" at bounding box center [461, 460] width 376 height 42
click at [405, 447] on div "Edit Line Item Cancel Line Item" at bounding box center [461, 460] width 376 height 42
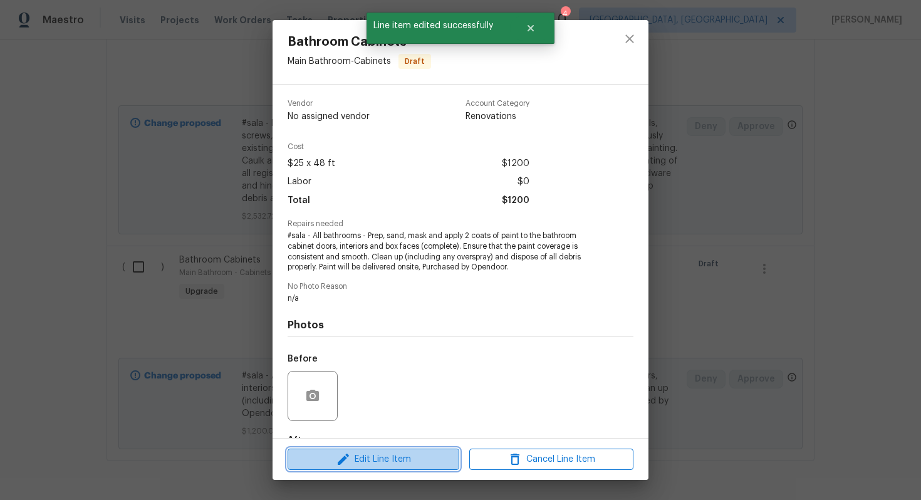
click at [396, 452] on span "Edit Line Item" at bounding box center [373, 460] width 164 height 16
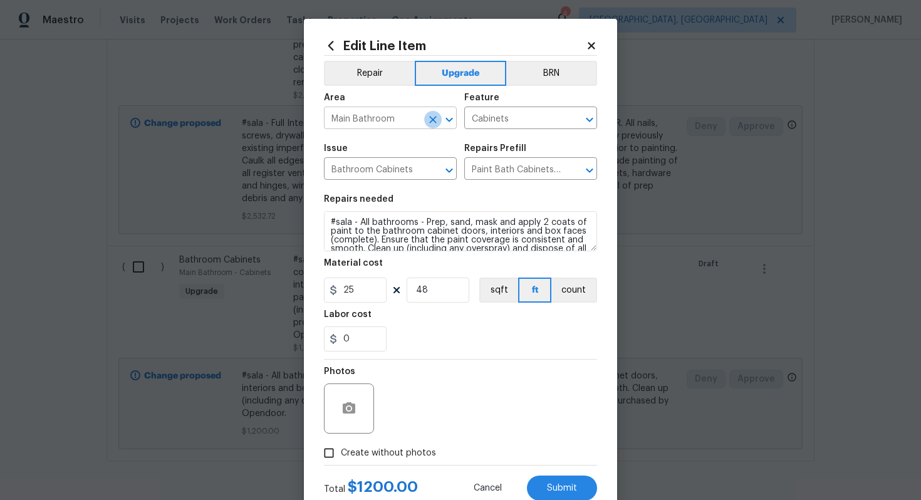
click at [427, 122] on icon "Clear" at bounding box center [433, 119] width 13 height 13
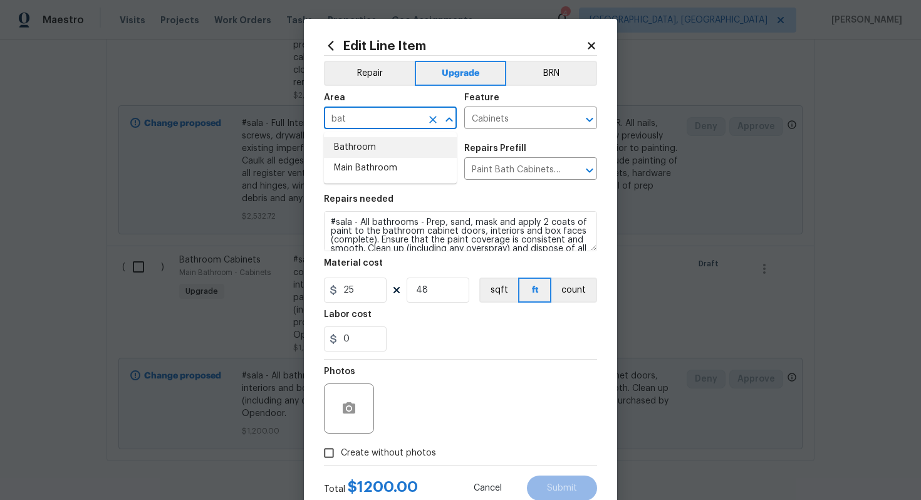
click at [385, 144] on li "Bathroom" at bounding box center [390, 147] width 133 height 21
type input "Bathroom"
click at [555, 478] on button "Submit" at bounding box center [562, 488] width 70 height 25
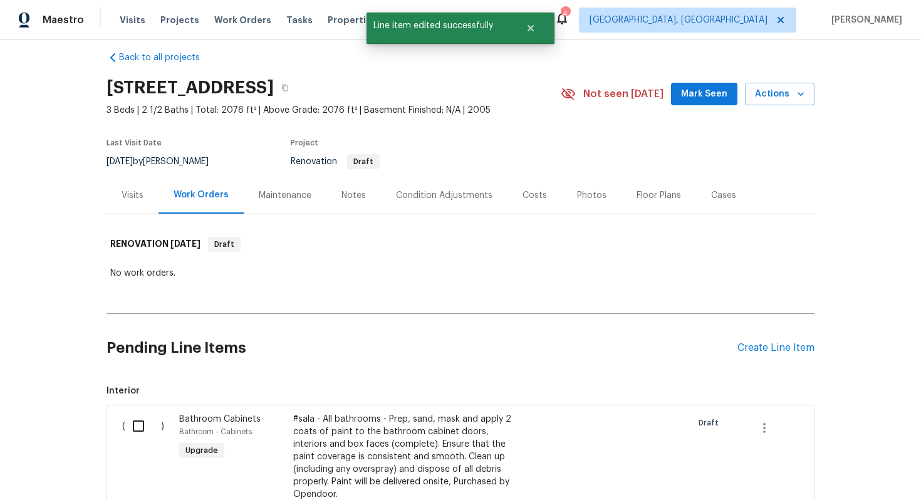
scroll to position [0, 0]
